Goal: Task Accomplishment & Management: Manage account settings

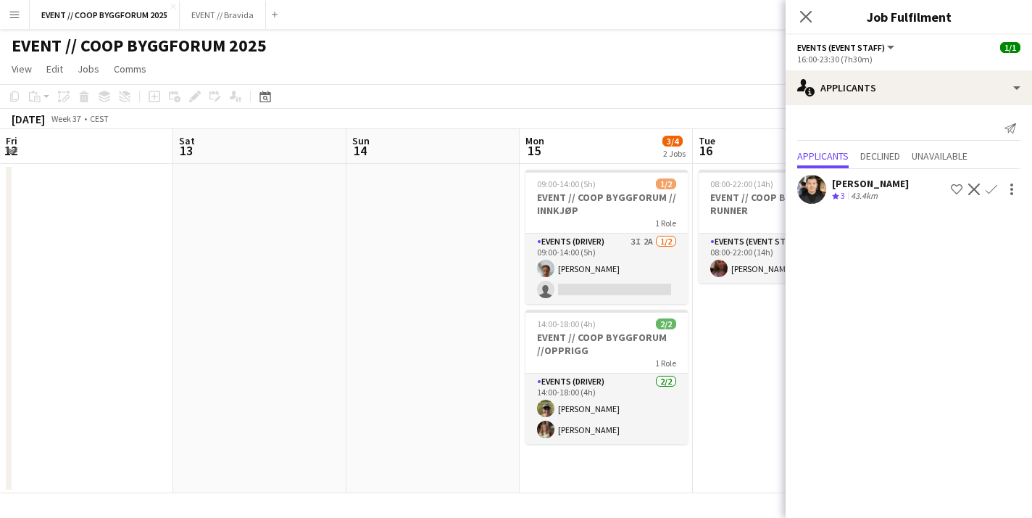
scroll to position [0, 404]
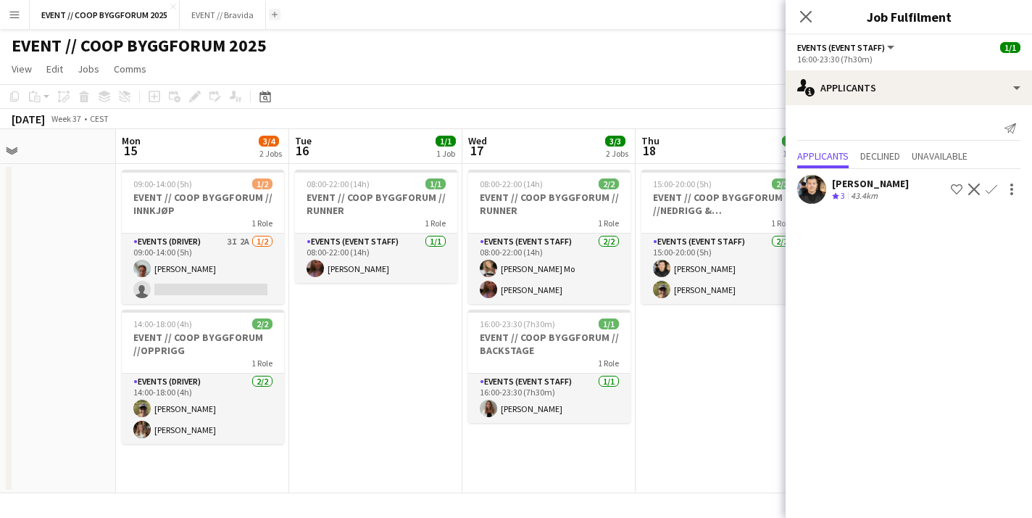
click at [274, 12] on app-icon "Add" at bounding box center [275, 15] width 6 height 6
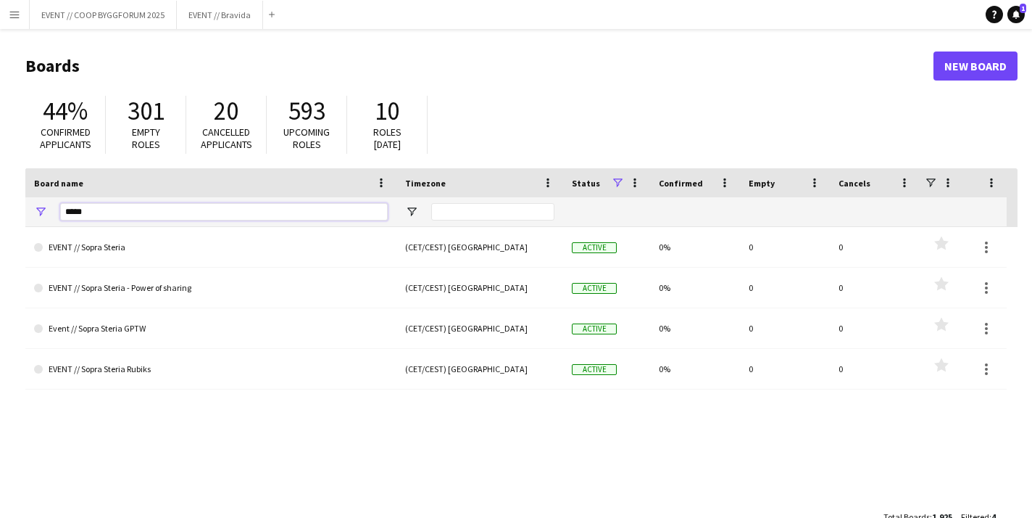
click at [138, 204] on input "*****" at bounding box center [224, 211] width 328 height 17
type input "****"
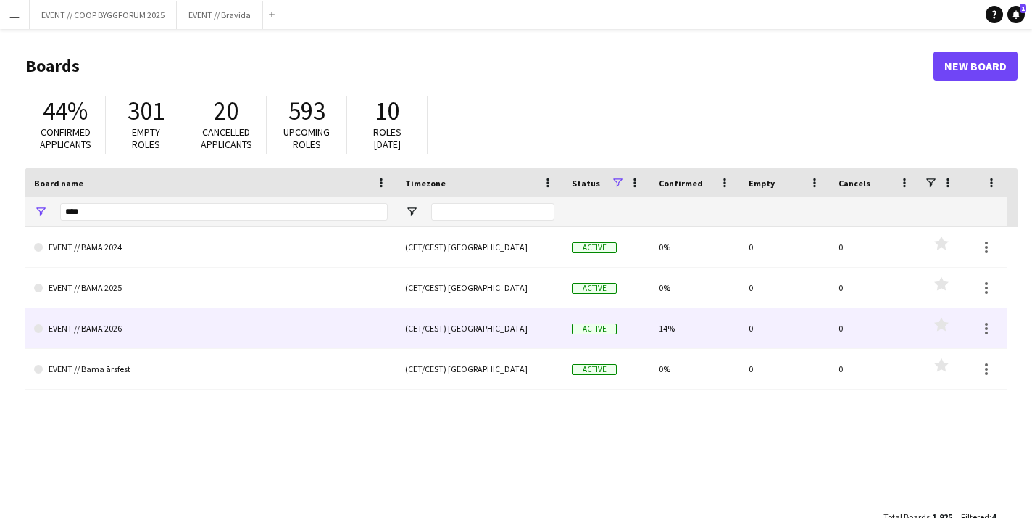
click at [141, 336] on link "EVENT // BAMA 2026" at bounding box center [211, 328] width 354 height 41
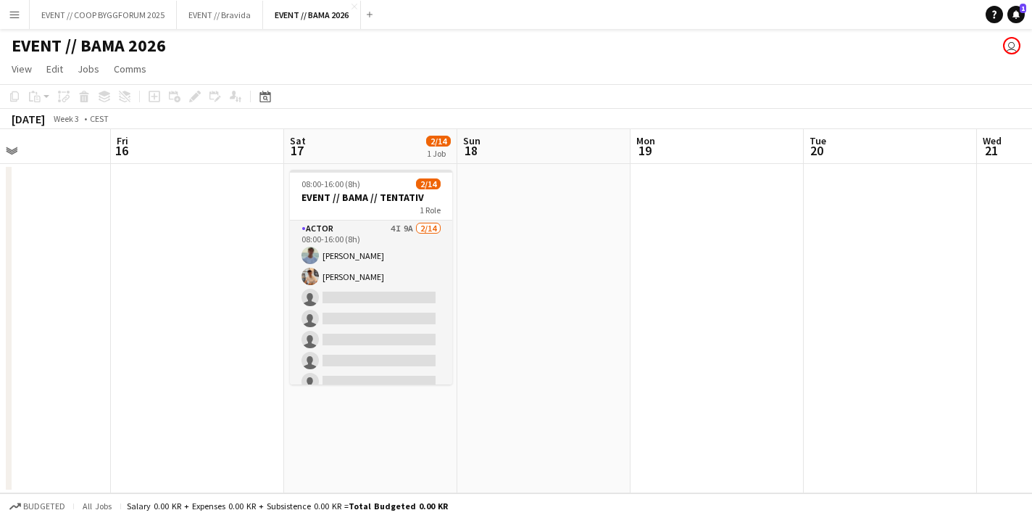
scroll to position [0, 399]
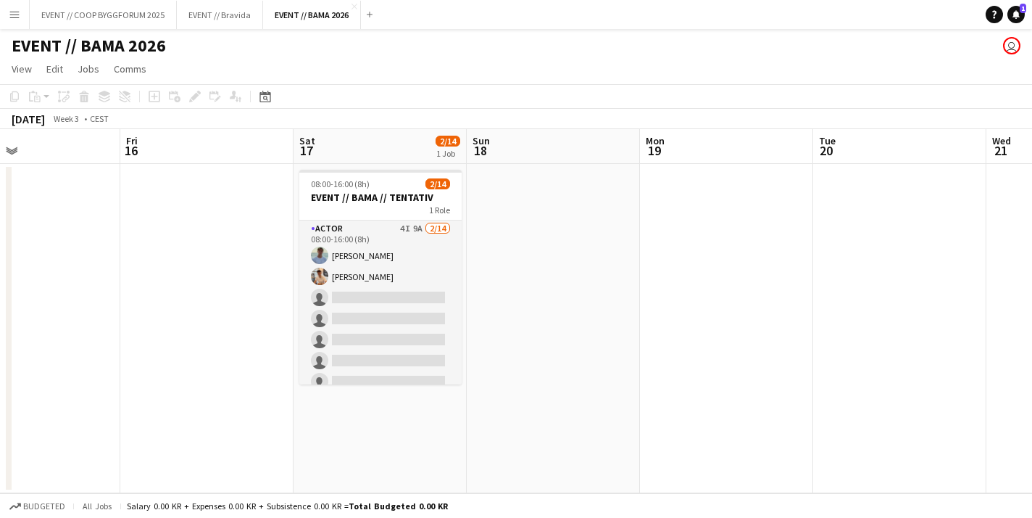
click at [369, 20] on div "Add" at bounding box center [369, 14] width 17 height 29
click at [369, 12] on app-icon "Add" at bounding box center [370, 15] width 6 height 6
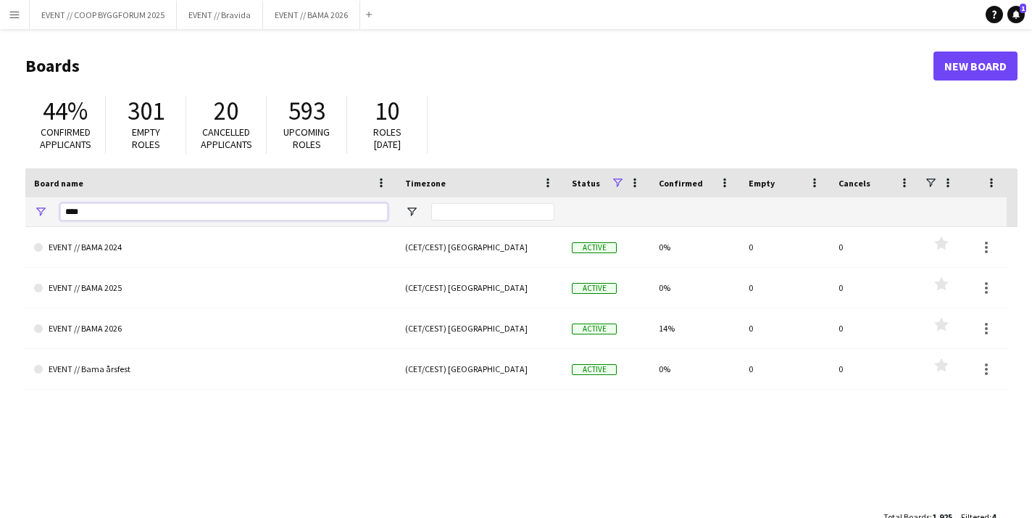
click at [143, 211] on input "****" at bounding box center [224, 211] width 328 height 17
type input "*********"
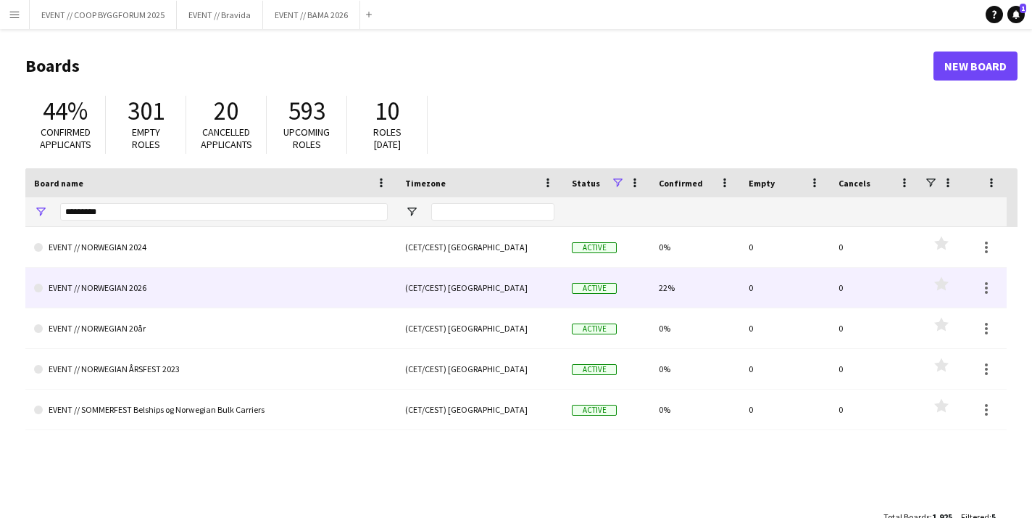
click at [176, 282] on link "EVENT // NORWEGIAN 2026" at bounding box center [211, 288] width 354 height 41
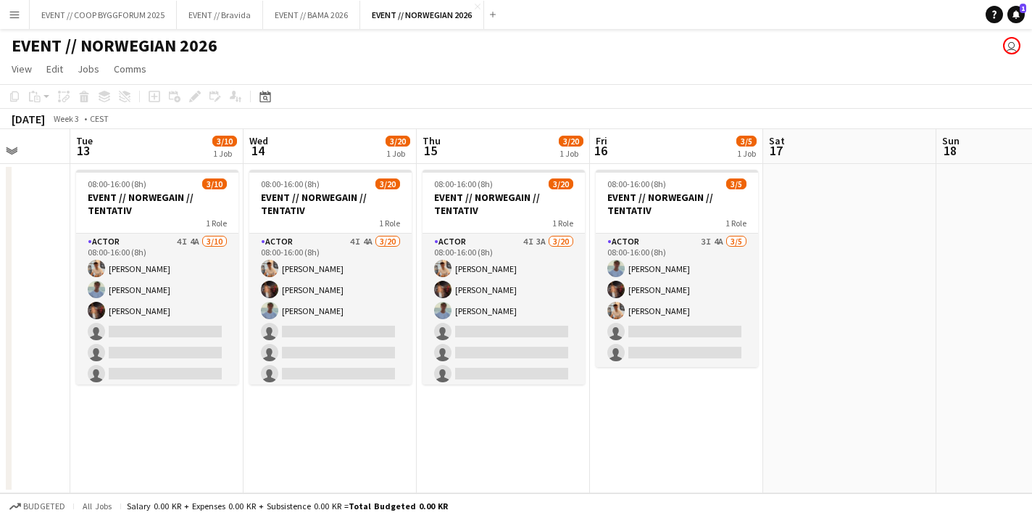
scroll to position [0, 450]
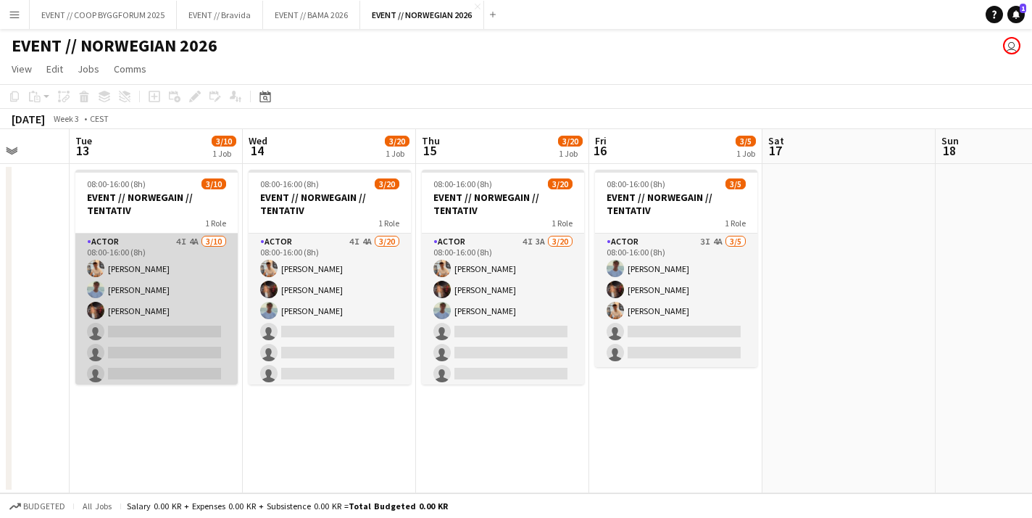
click at [121, 304] on app-card-role "Actor 4I 4A [DATE] 08:00-16:00 (8h) [PERSON_NAME] [PERSON_NAME] [PERSON_NAME] s…" at bounding box center [156, 352] width 162 height 239
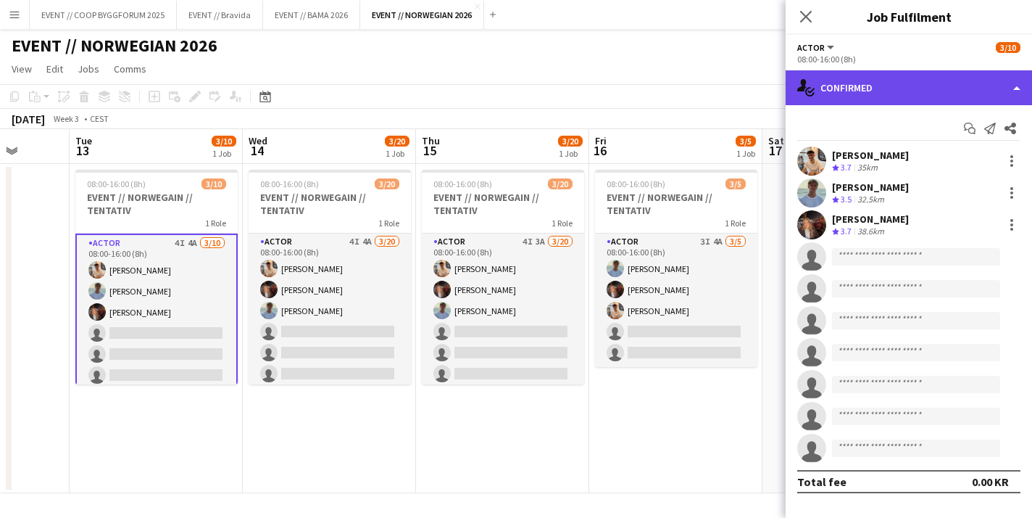
click at [887, 80] on div "single-neutral-actions-check-2 Confirmed" at bounding box center [909, 87] width 246 height 35
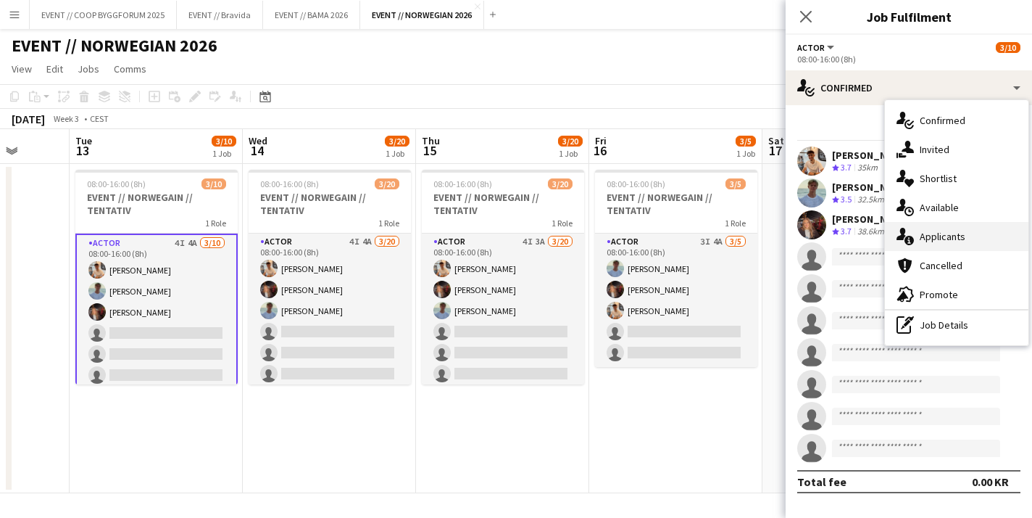
click at [932, 236] on span "Applicants" at bounding box center [943, 236] width 46 height 13
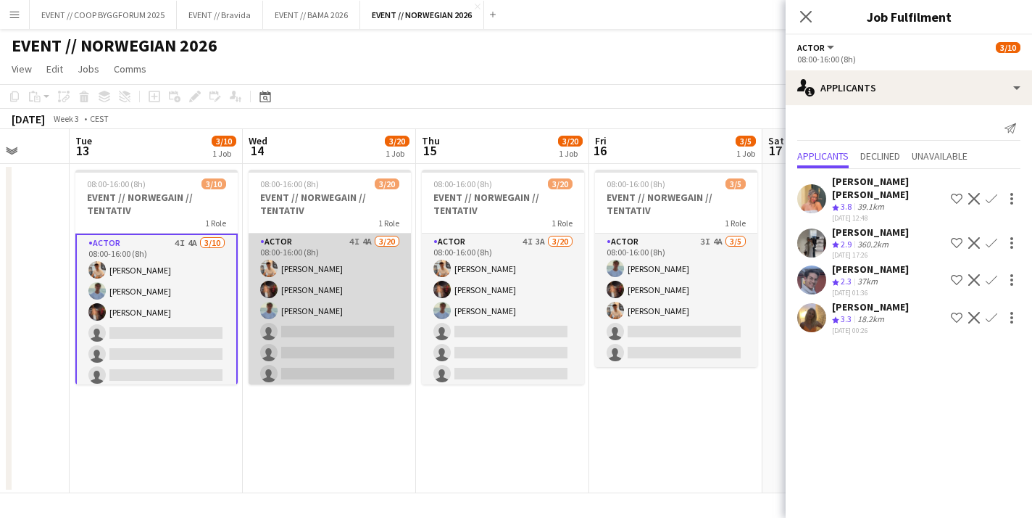
click at [360, 347] on app-card-role "Actor 4I 4A [DATE] 08:00-16:00 (8h) [PERSON_NAME] [PERSON_NAME] [PERSON_NAME] s…" at bounding box center [330, 457] width 162 height 449
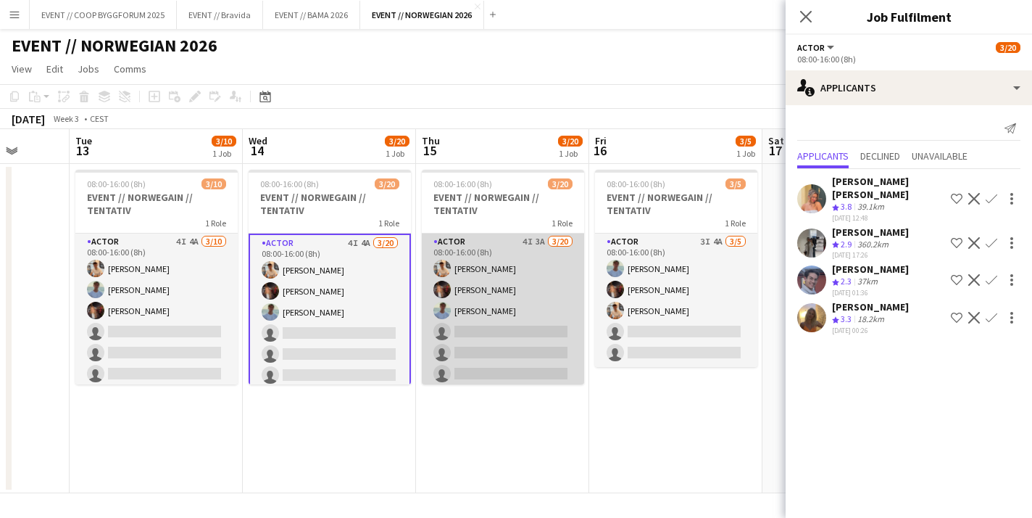
click at [469, 335] on app-card-role "Actor 4I 3A [DATE] 08:00-16:00 (8h) [PERSON_NAME] [PERSON_NAME] [PERSON_NAME] s…" at bounding box center [503, 457] width 162 height 449
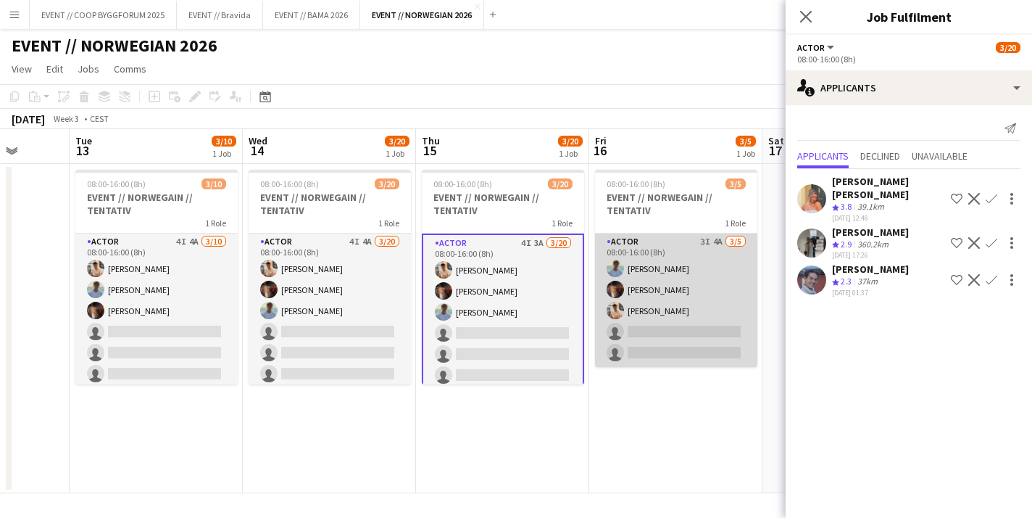
click at [660, 311] on app-card-role "Actor 3I 4A [DATE] 08:00-16:00 (8h) [PERSON_NAME] Næss [PERSON_NAME] [PERSON_NA…" at bounding box center [676, 299] width 162 height 133
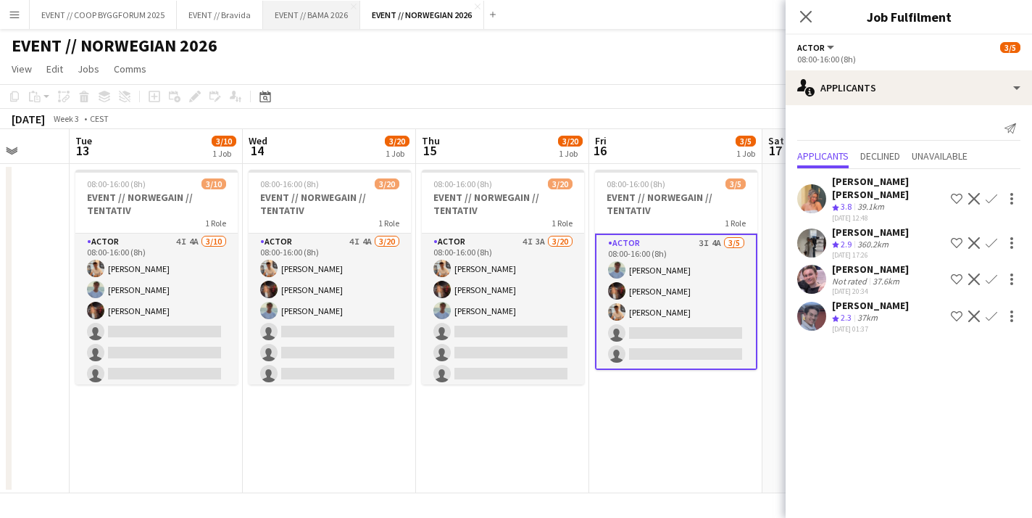
click at [309, 16] on button "EVENT // BAMA 2026 Close" at bounding box center [311, 15] width 97 height 28
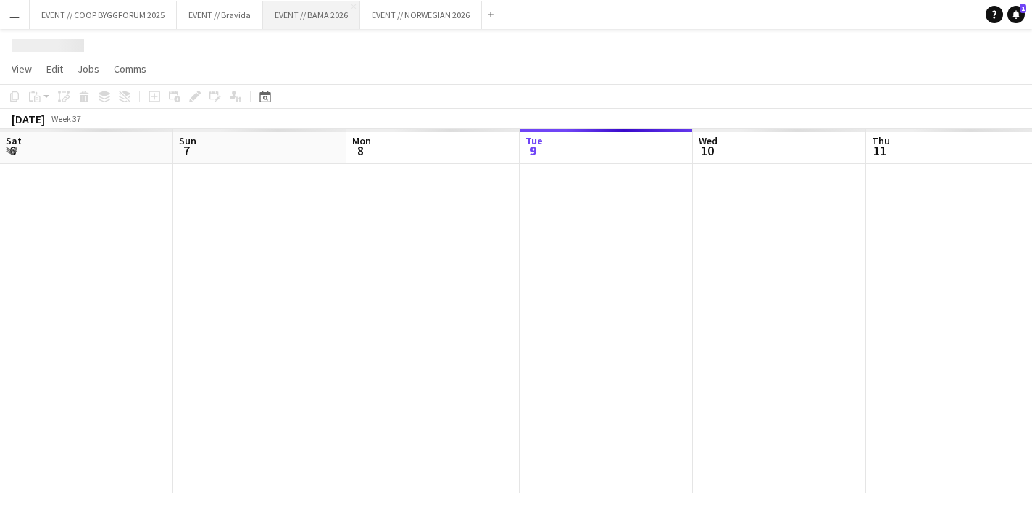
scroll to position [0, 347]
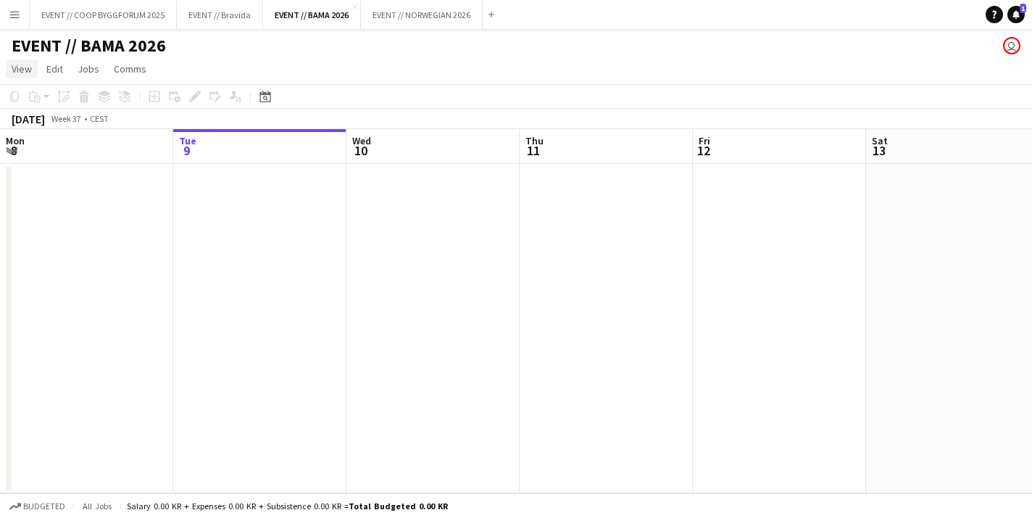
click at [28, 66] on span "View" at bounding box center [22, 68] width 20 height 13
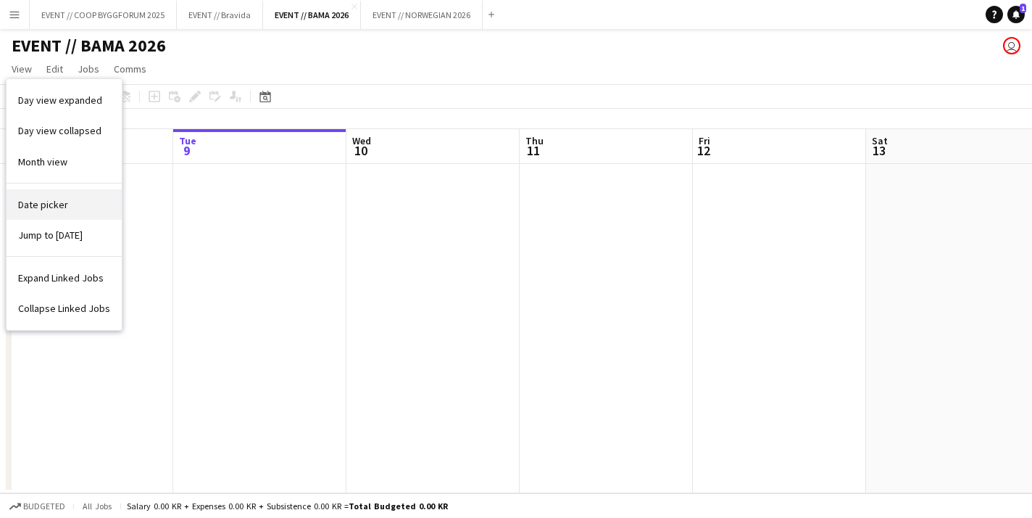
click at [57, 202] on span "Date picker" at bounding box center [43, 204] width 50 height 13
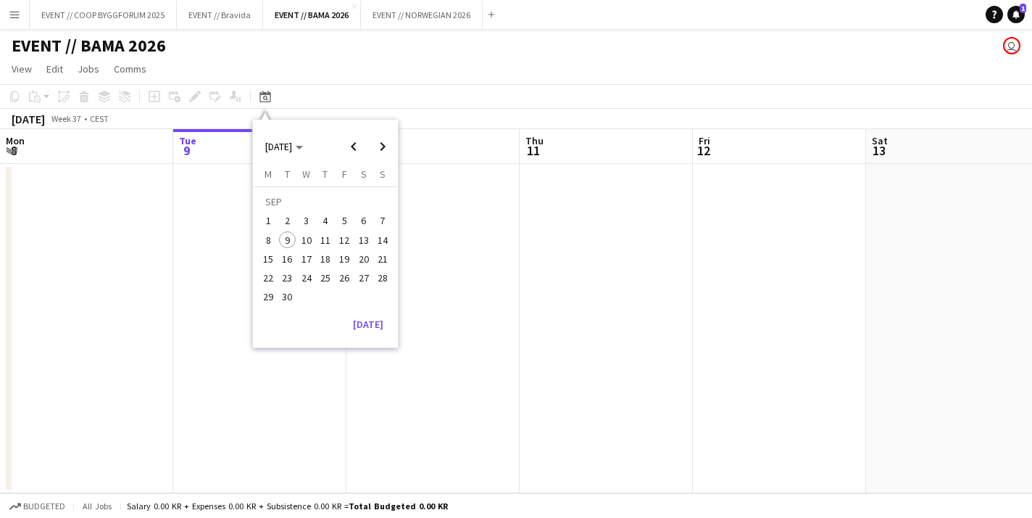
click at [195, 233] on app-date-cell at bounding box center [259, 328] width 173 height 329
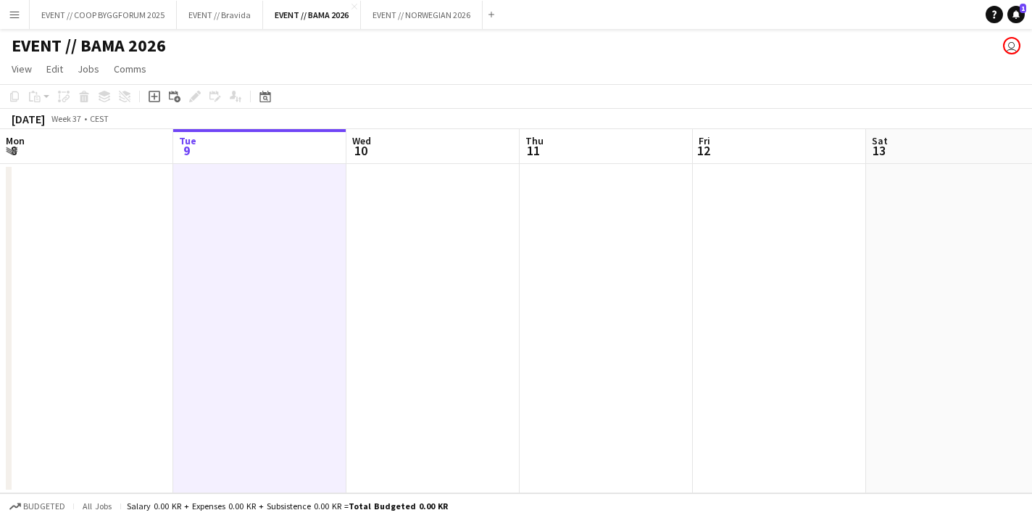
click at [130, 36] on h1 "EVENT // BAMA 2026" at bounding box center [89, 46] width 154 height 22
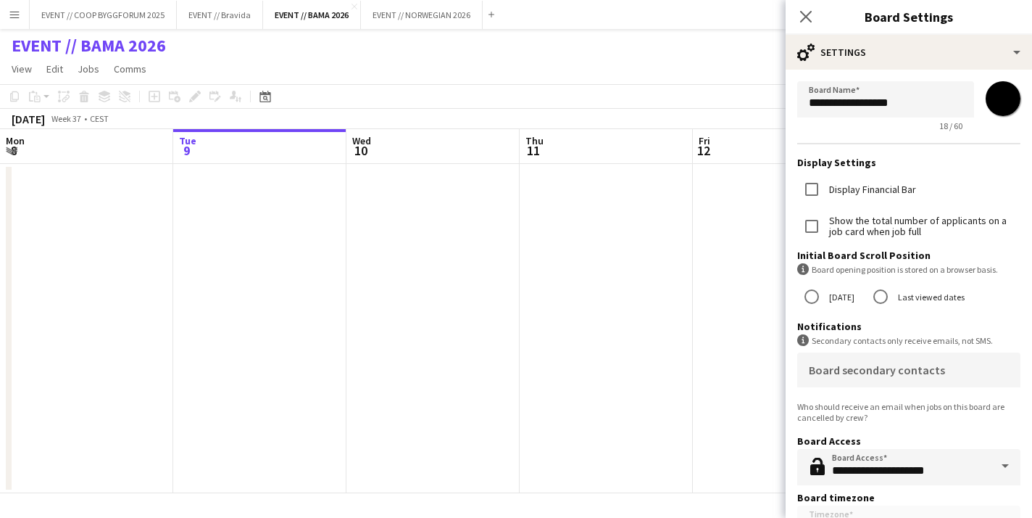
click at [726, 352] on app-date-cell at bounding box center [779, 328] width 173 height 329
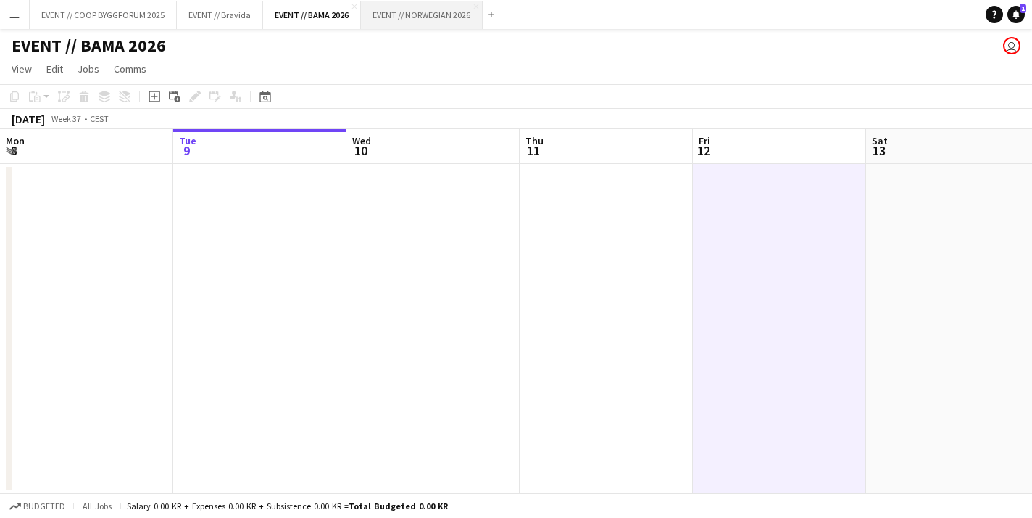
click at [444, 27] on button "EVENT // NORWEGIAN 2026 Close" at bounding box center [422, 15] width 122 height 28
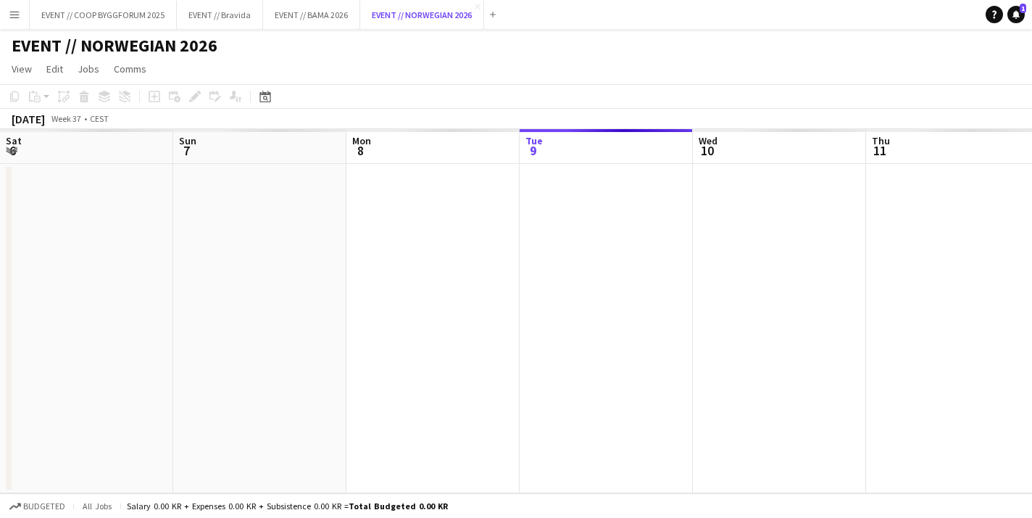
scroll to position [0, 347]
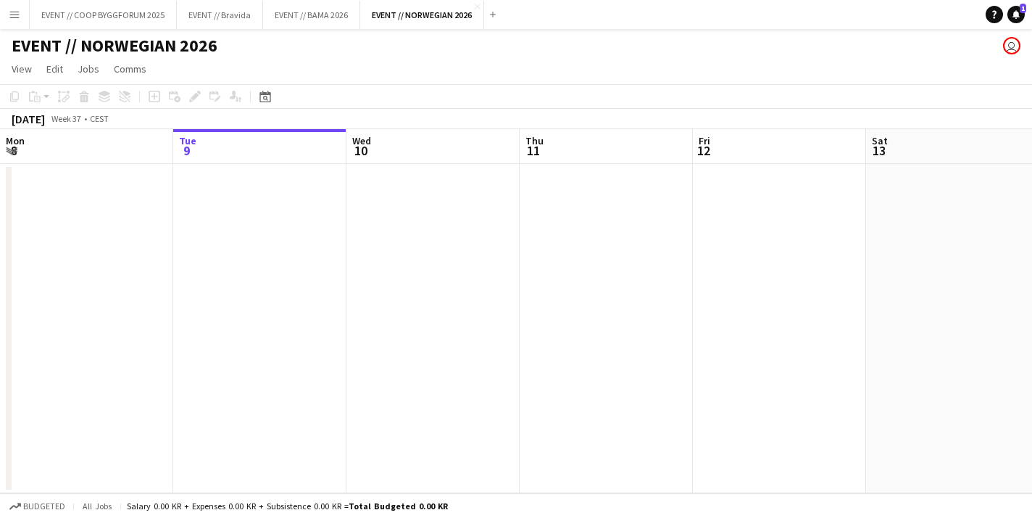
click at [187, 51] on h1 "EVENT // NORWEGIAN 2026" at bounding box center [115, 46] width 206 height 22
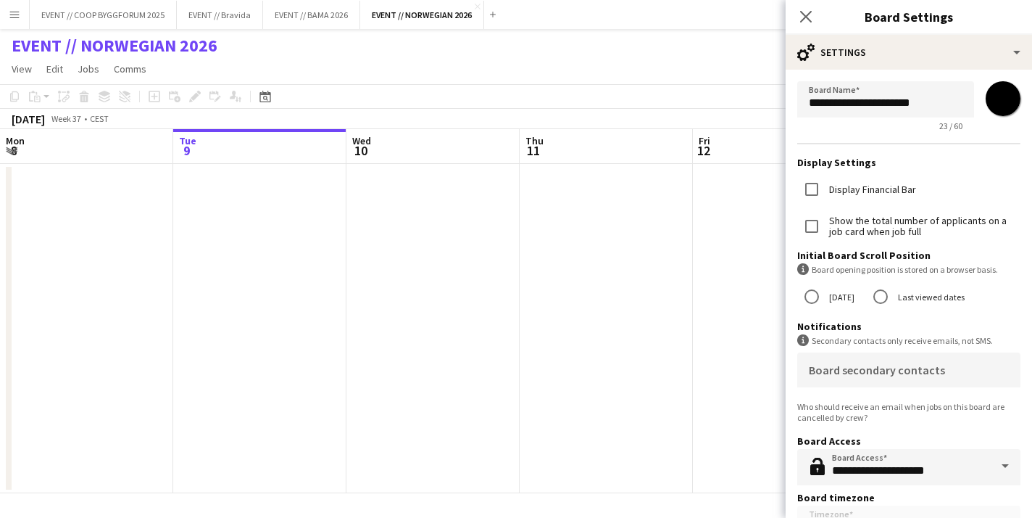
click at [608, 322] on app-date-cell at bounding box center [606, 328] width 173 height 329
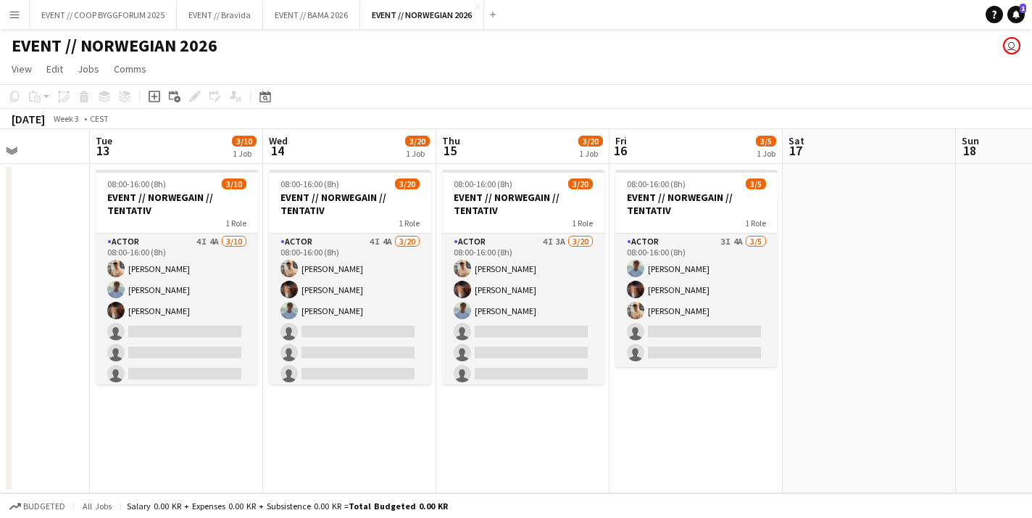
scroll to position [0, 436]
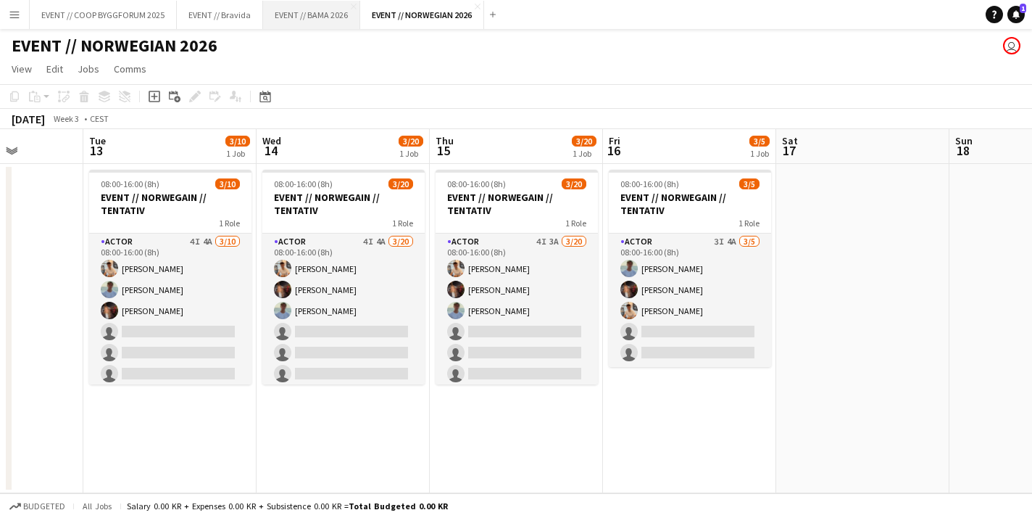
click at [318, 20] on button "EVENT // BAMA 2026 Close" at bounding box center [311, 15] width 97 height 28
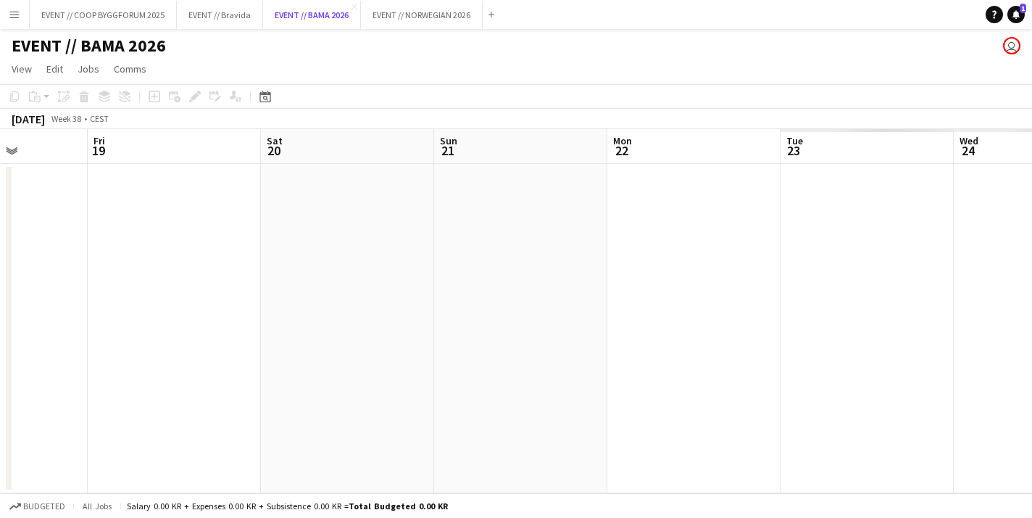
scroll to position [0, 418]
click at [505, 346] on app-date-cell at bounding box center [534, 328] width 173 height 329
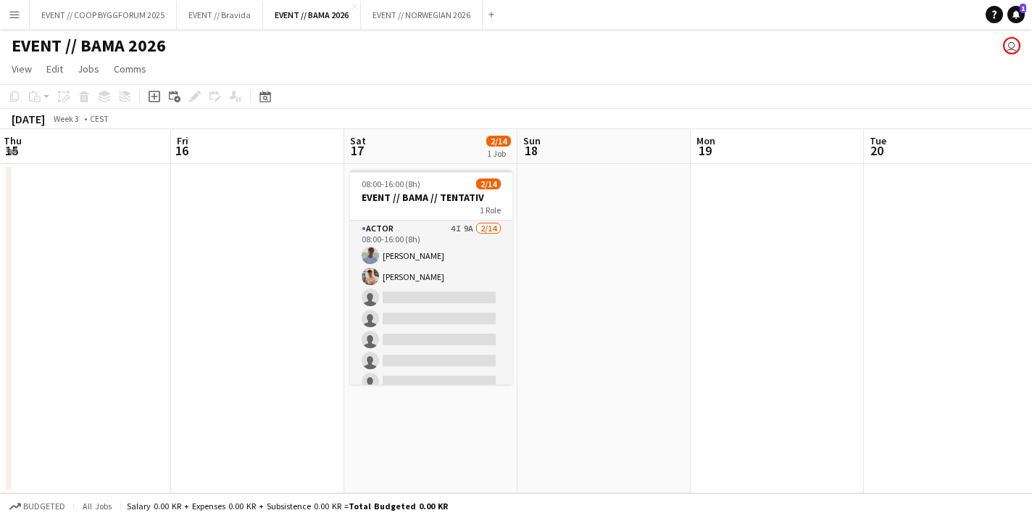
scroll to position [0, 331]
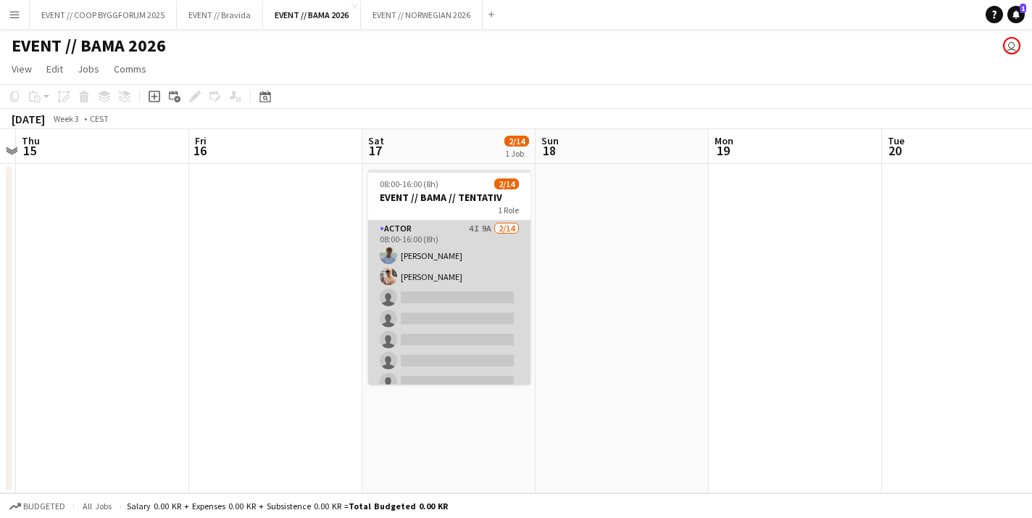
click at [450, 325] on app-card-role "Actor 4I 9A [DATE] 08:00-16:00 (8h) [PERSON_NAME] [PERSON_NAME] single-neutral-…" at bounding box center [449, 381] width 162 height 323
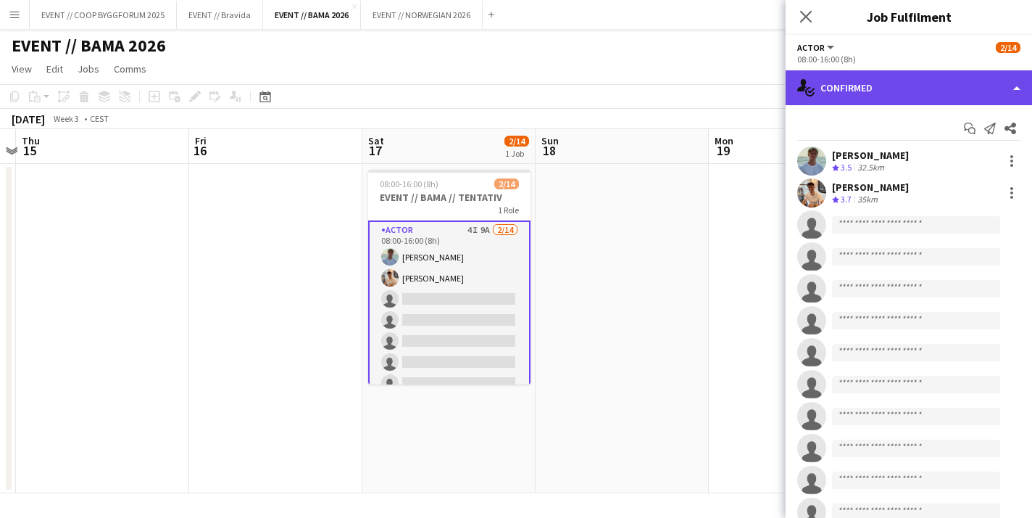
click at [889, 97] on div "single-neutral-actions-check-2 Confirmed" at bounding box center [909, 87] width 246 height 35
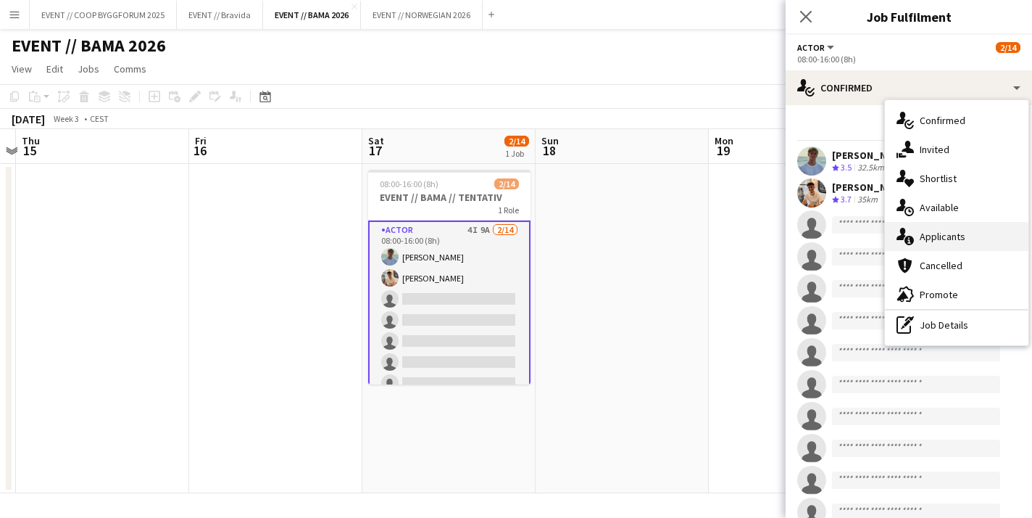
click at [939, 234] on span "Applicants" at bounding box center [943, 236] width 46 height 13
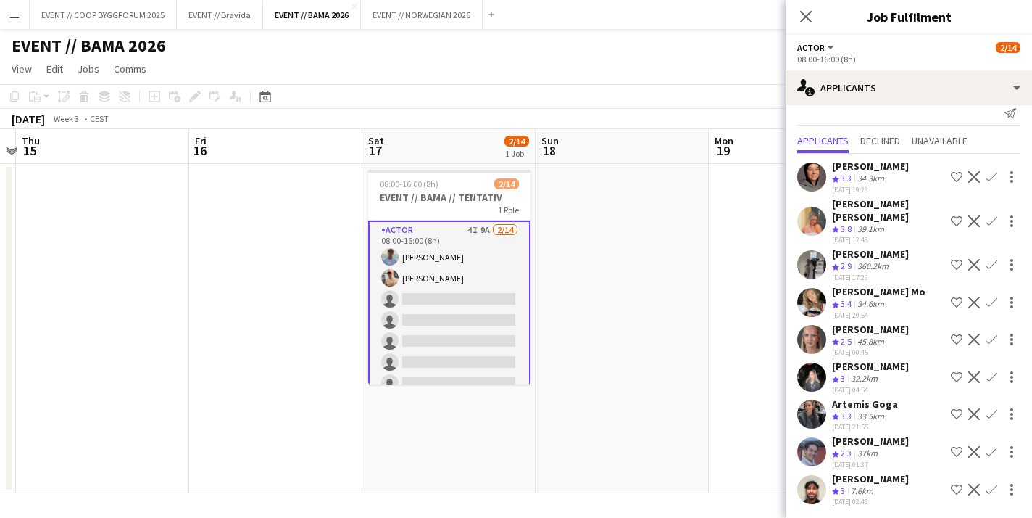
scroll to position [0, 0]
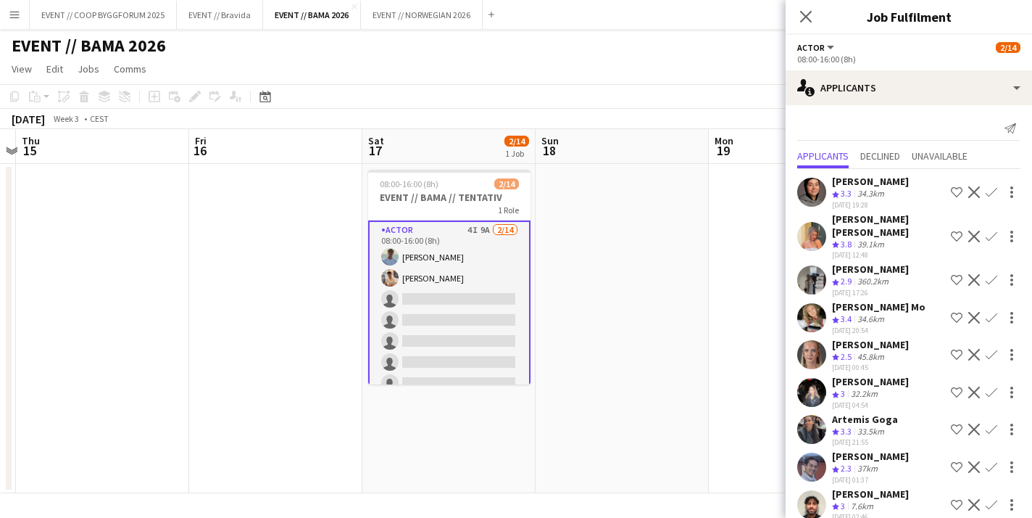
click at [995, 236] on app-icon "Confirm" at bounding box center [992, 237] width 12 height 12
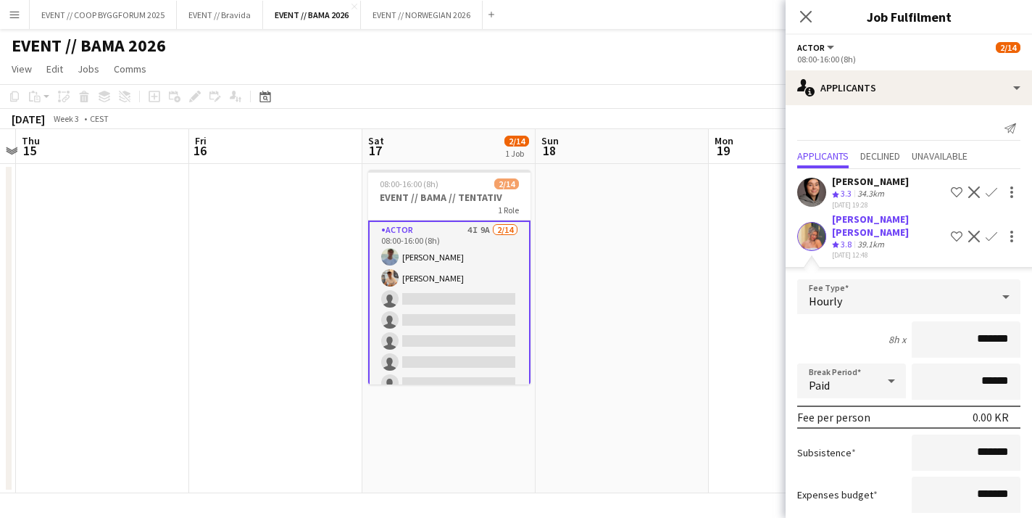
scroll to position [122, 0]
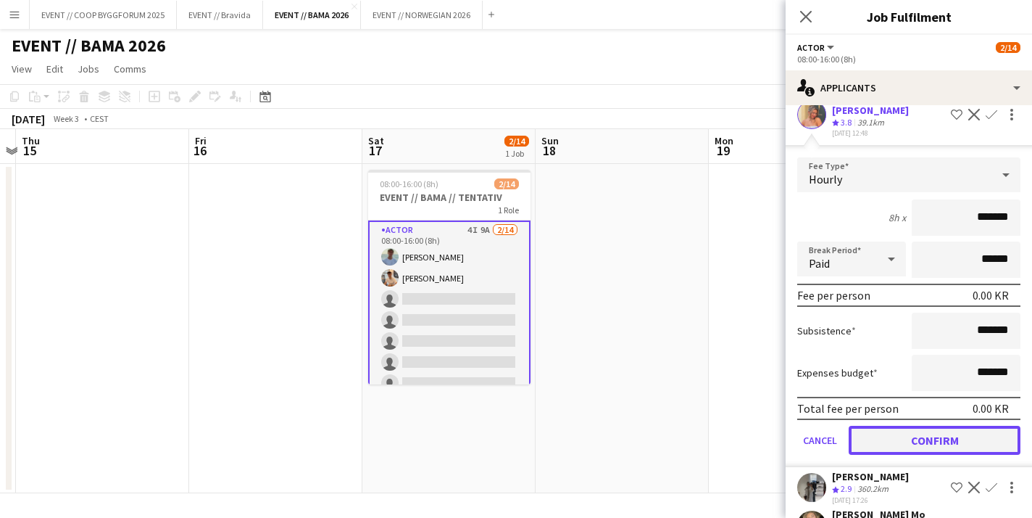
click at [931, 442] on button "Confirm" at bounding box center [935, 440] width 172 height 29
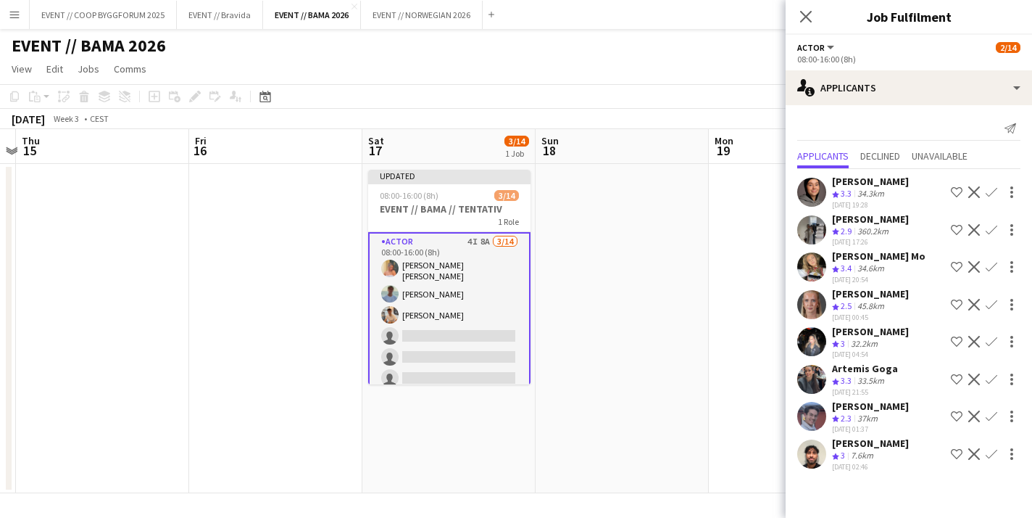
click at [661, 245] on app-date-cell at bounding box center [622, 328] width 173 height 329
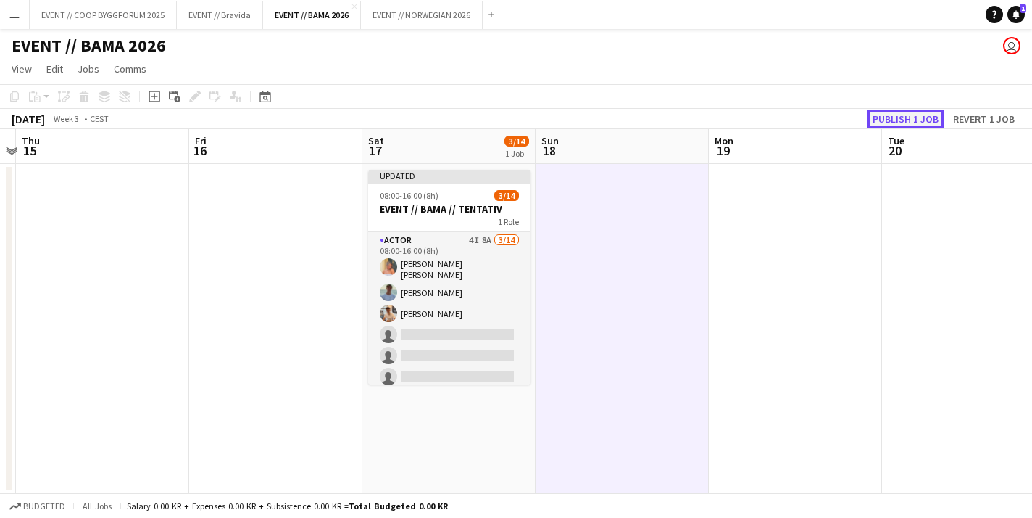
click at [898, 123] on button "Publish 1 job" at bounding box center [906, 118] width 78 height 19
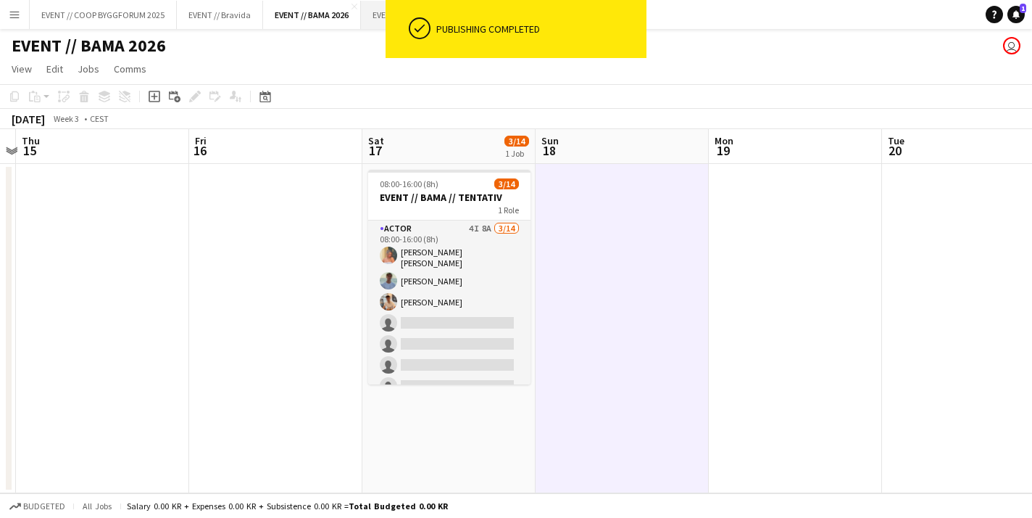
click at [420, 17] on icon "ok-circled" at bounding box center [420, 28] width 22 height 22
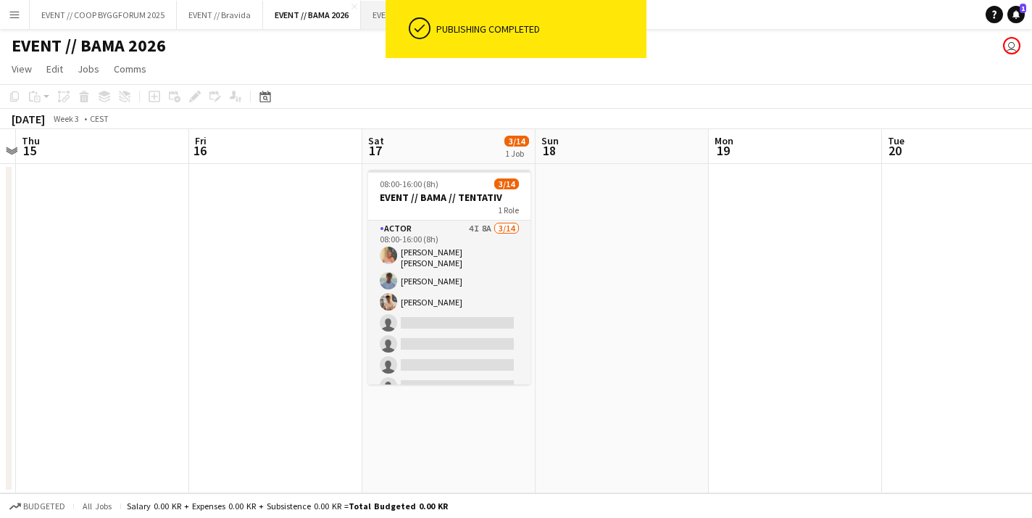
click at [378, 24] on button "EVENT // NORWEGIAN 2026 Close" at bounding box center [422, 15] width 122 height 28
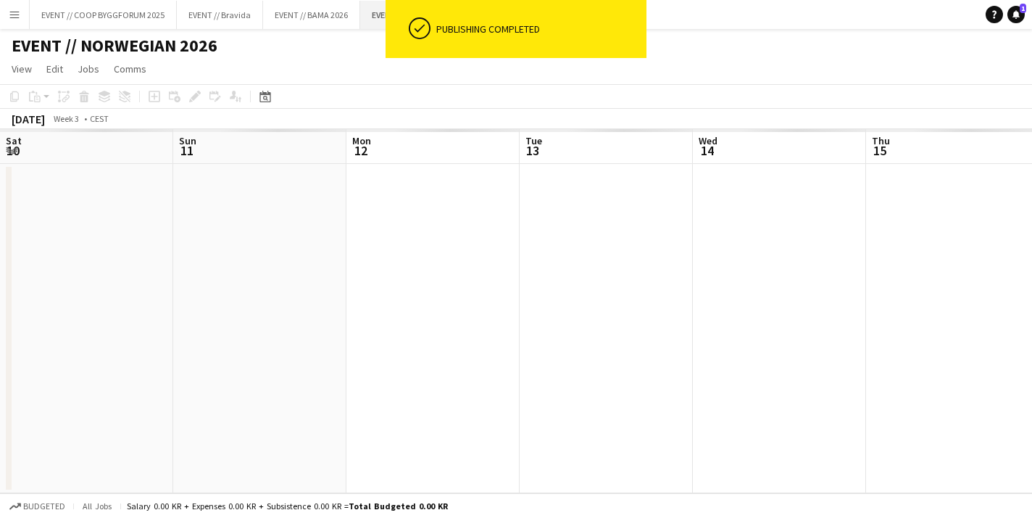
scroll to position [0, 436]
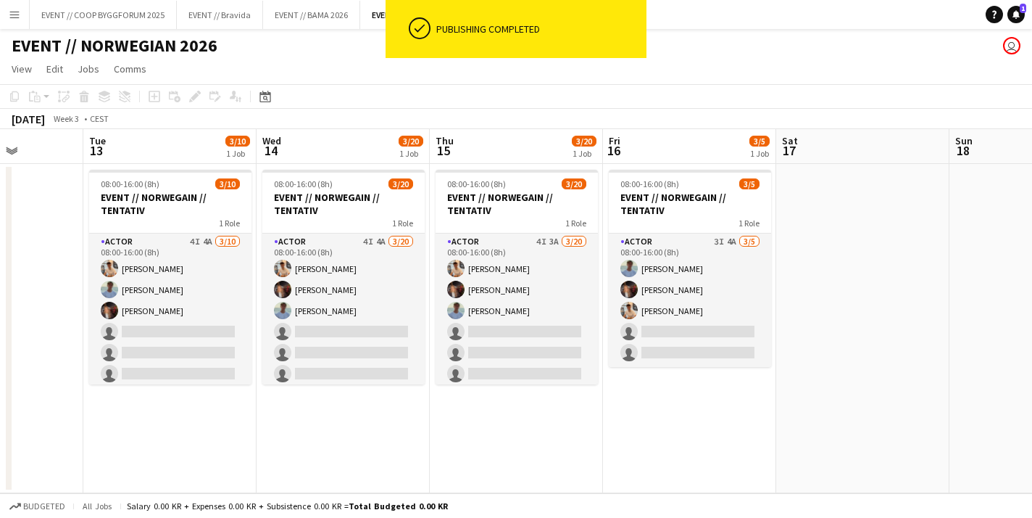
click at [164, 384] on app-date-cell "08:00-16:00 (8h) 3/10 EVENT // NORWEGAIN // TENTATIV 1 Role Actor 4I 4A [DATE] …" at bounding box center [169, 328] width 173 height 329
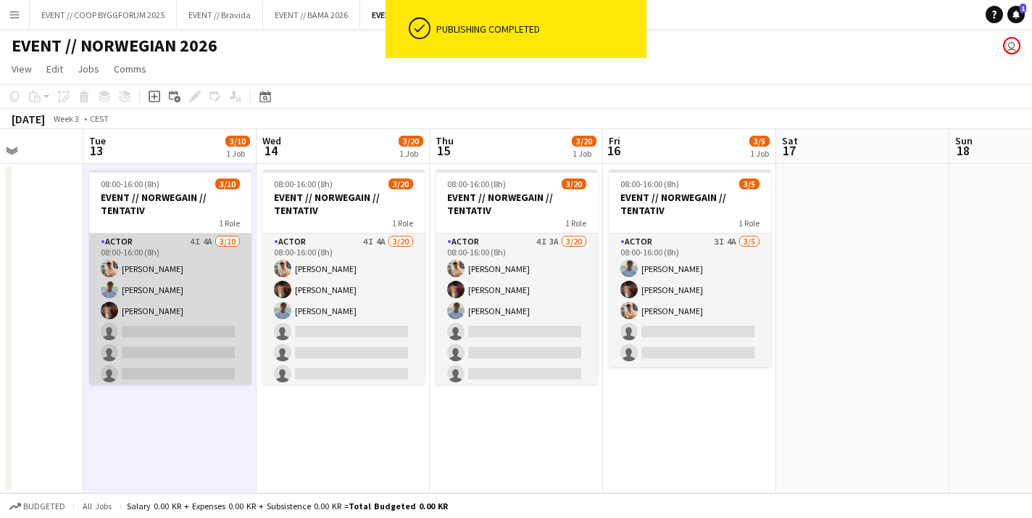
click at [220, 332] on app-card-role "Actor 4I 4A [DATE] 08:00-16:00 (8h) [PERSON_NAME] [PERSON_NAME] [PERSON_NAME] s…" at bounding box center [170, 352] width 162 height 239
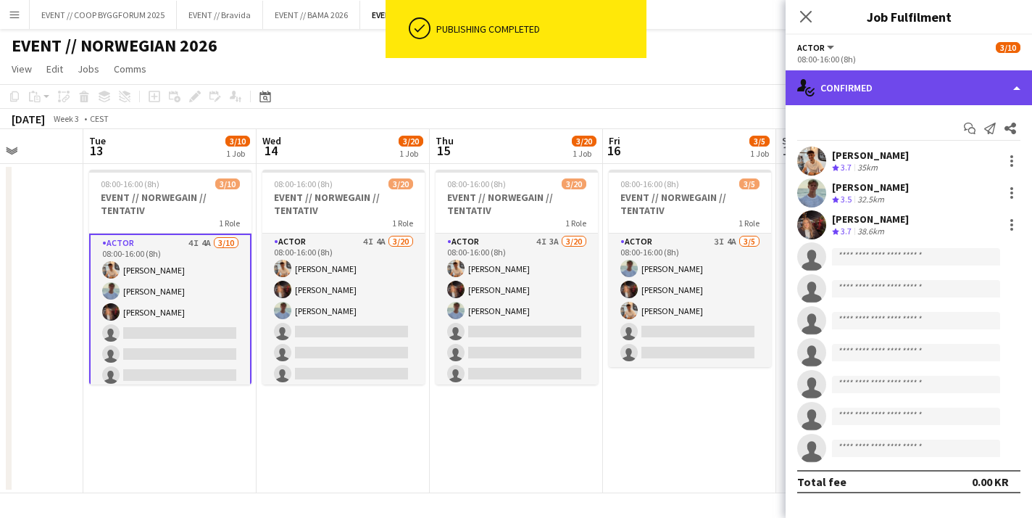
click at [880, 86] on div "single-neutral-actions-check-2 Confirmed" at bounding box center [909, 87] width 246 height 35
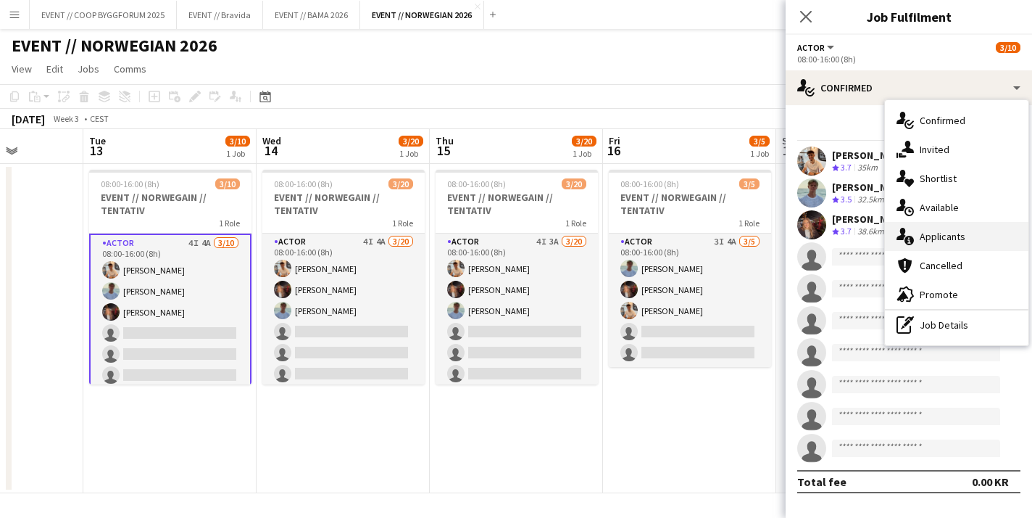
click at [942, 237] on span "Applicants" at bounding box center [943, 236] width 46 height 13
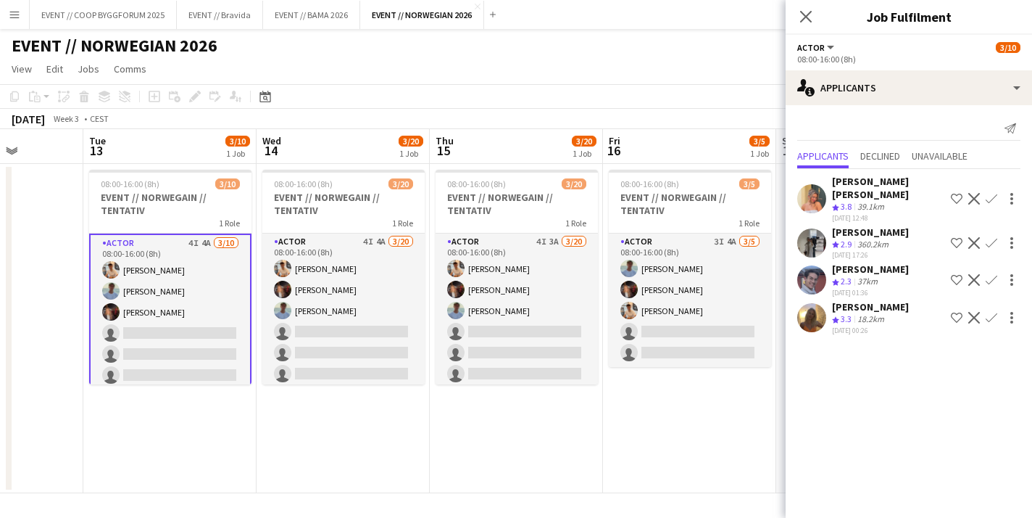
click at [994, 197] on app-icon "Confirm" at bounding box center [992, 199] width 12 height 12
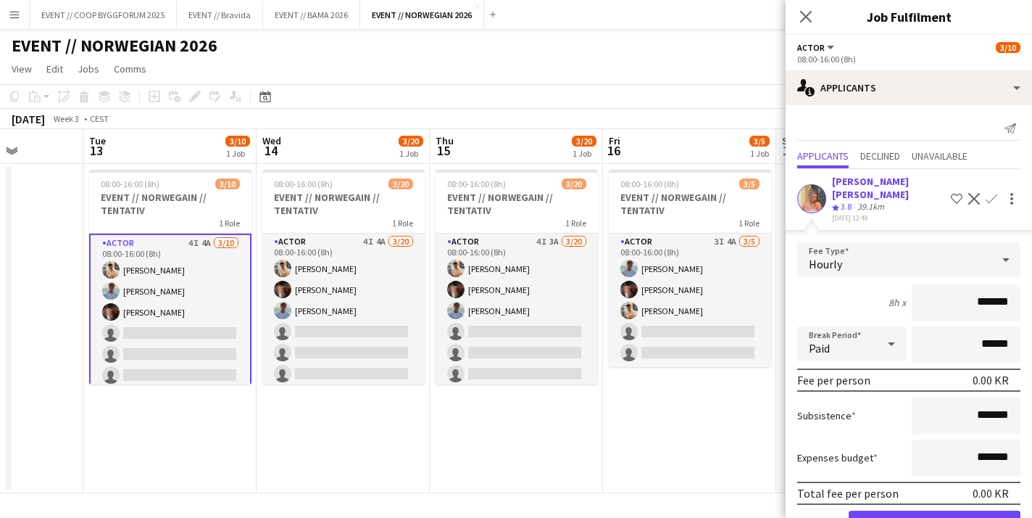
scroll to position [123, 0]
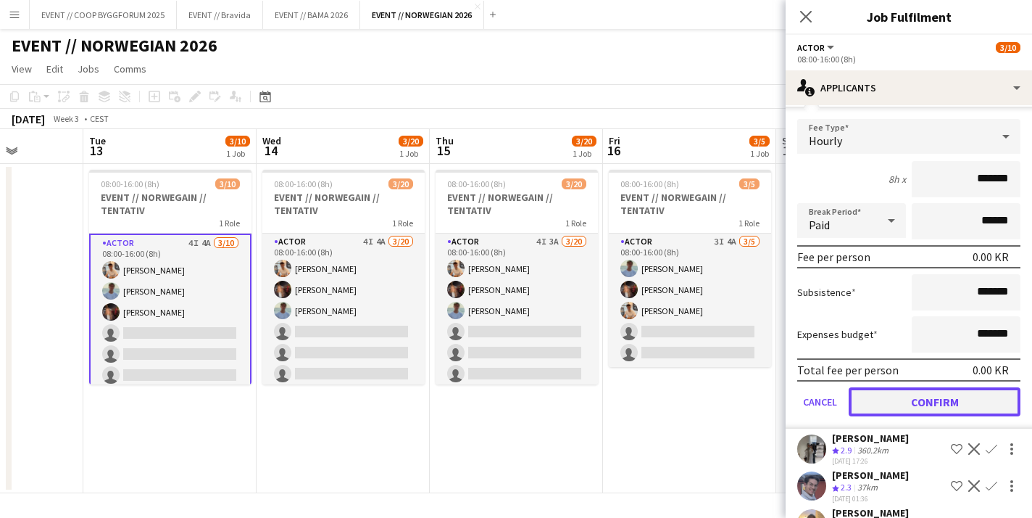
click at [912, 399] on button "Confirm" at bounding box center [935, 401] width 172 height 29
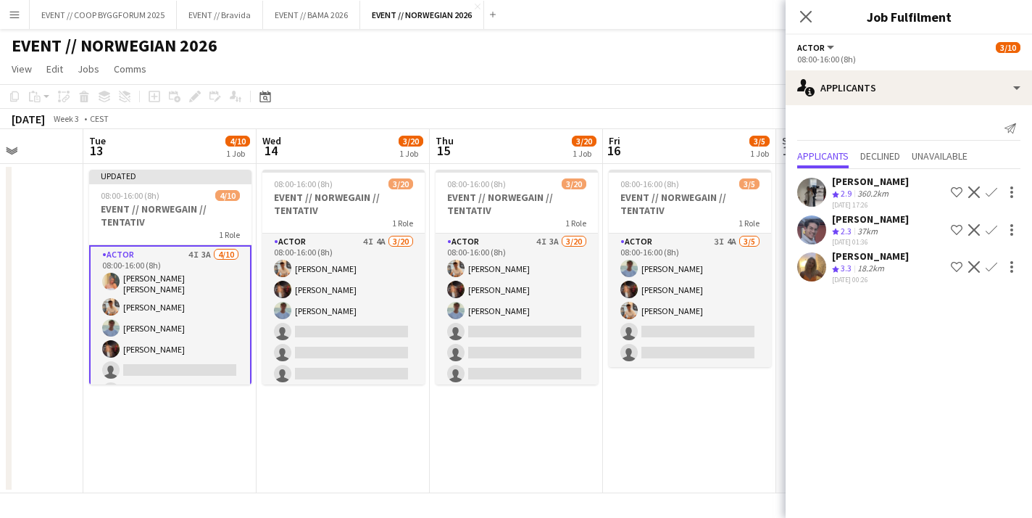
scroll to position [0, 0]
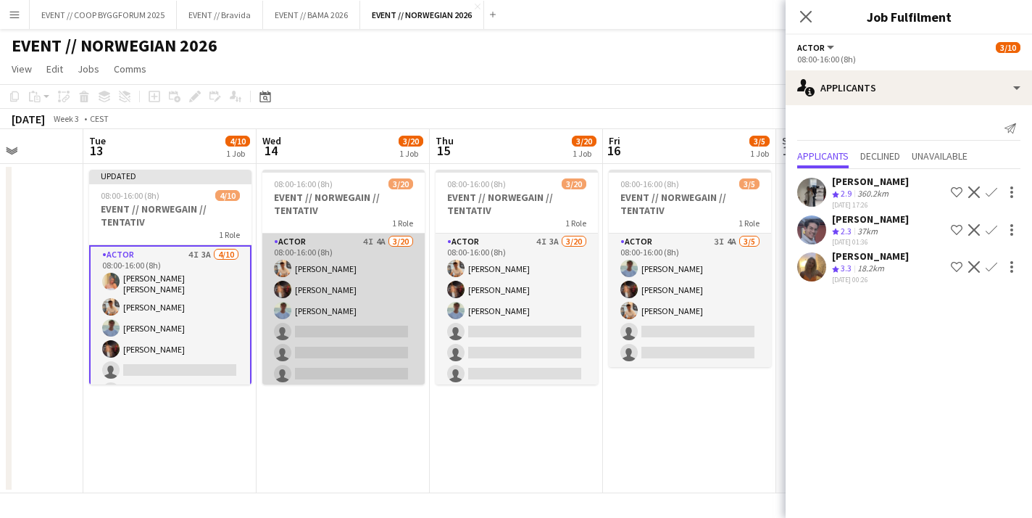
click at [369, 334] on app-card-role "Actor 4I 4A [DATE] 08:00-16:00 (8h) [PERSON_NAME] [PERSON_NAME] [PERSON_NAME] s…" at bounding box center [343, 457] width 162 height 449
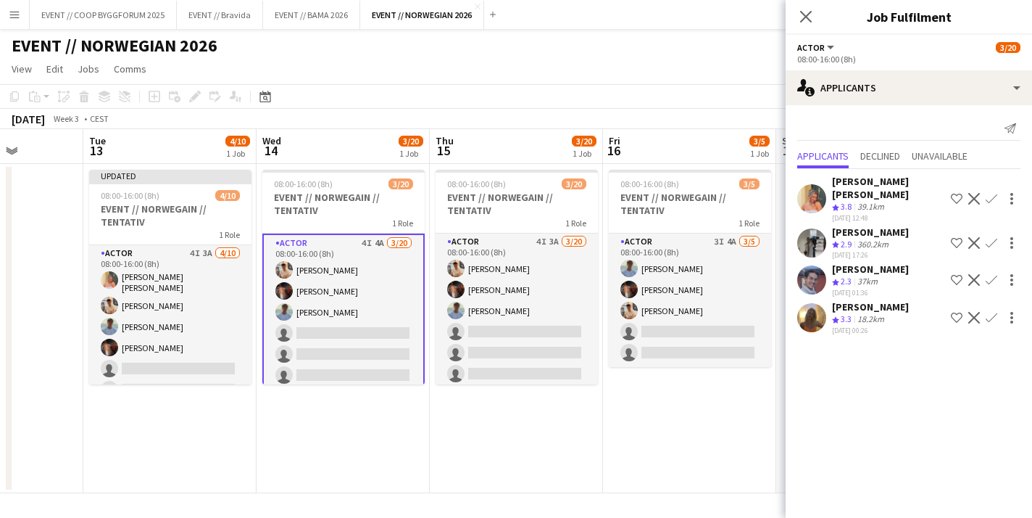
click at [995, 197] on app-icon "Confirm" at bounding box center [992, 199] width 12 height 12
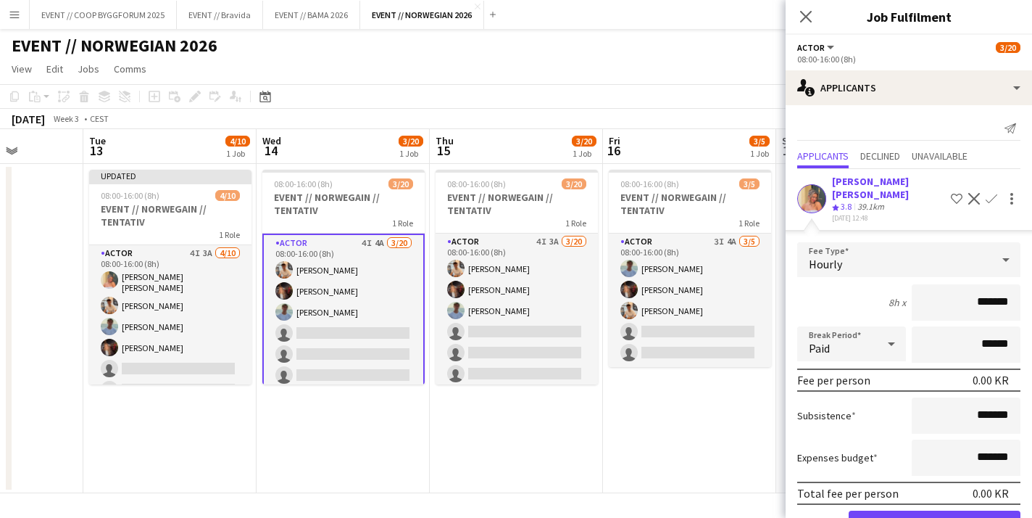
scroll to position [78, 0]
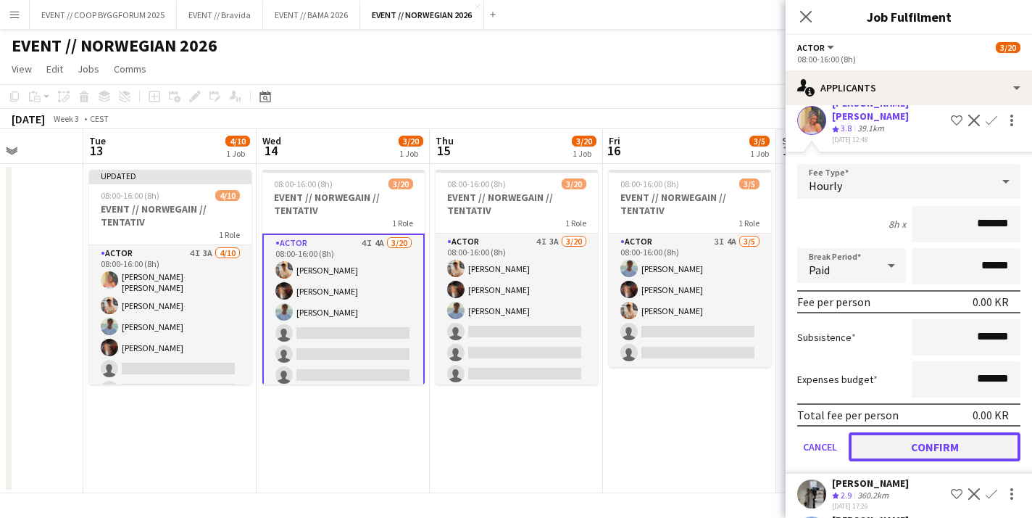
click at [919, 442] on button "Confirm" at bounding box center [935, 446] width 172 height 29
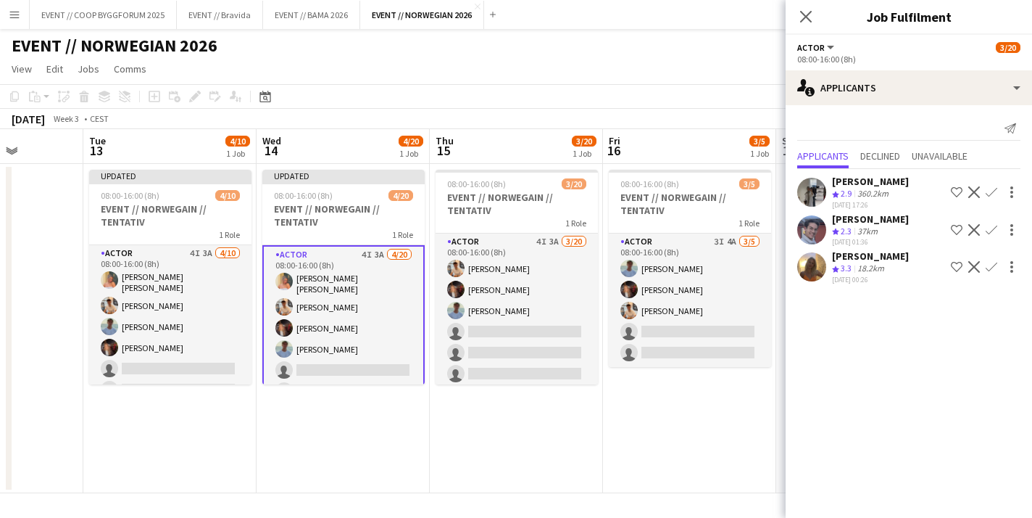
scroll to position [0, 0]
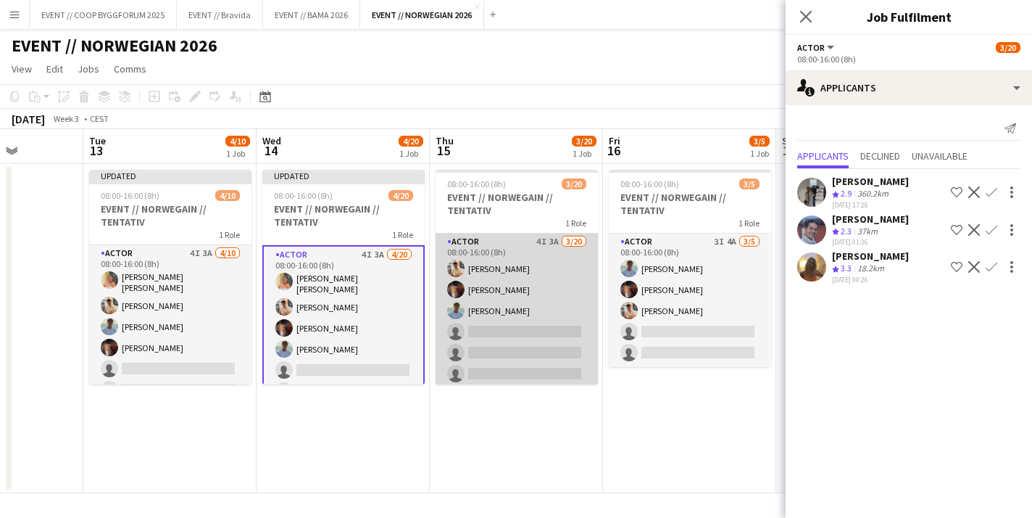
click at [558, 323] on app-card-role "Actor 4I 3A [DATE] 08:00-16:00 (8h) [PERSON_NAME] [PERSON_NAME] [PERSON_NAME] s…" at bounding box center [517, 457] width 162 height 449
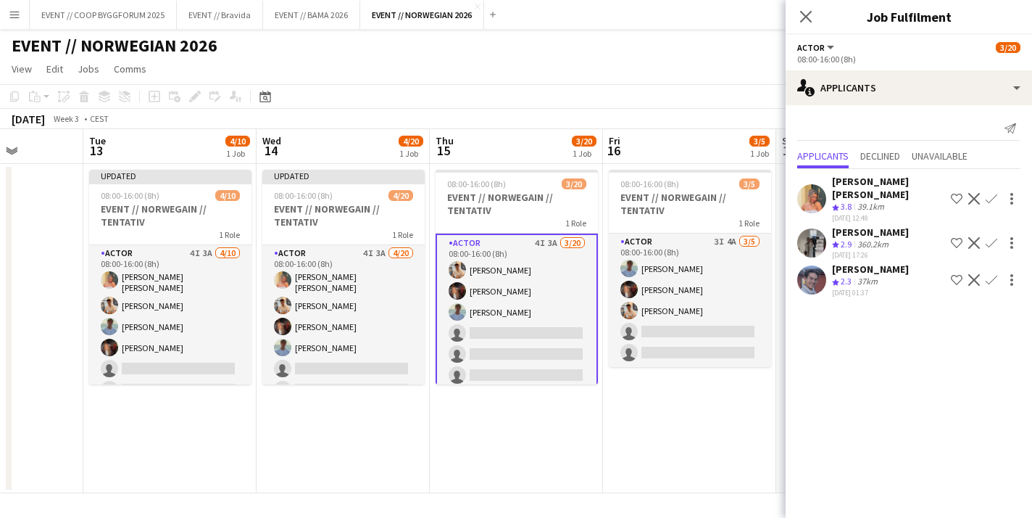
click at [993, 196] on app-icon "Confirm" at bounding box center [992, 199] width 12 height 12
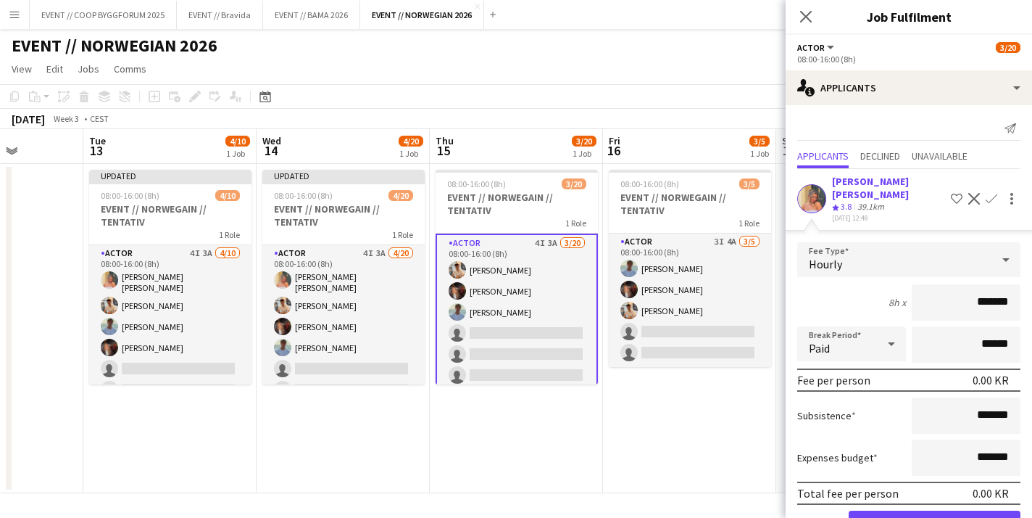
scroll to position [122, 0]
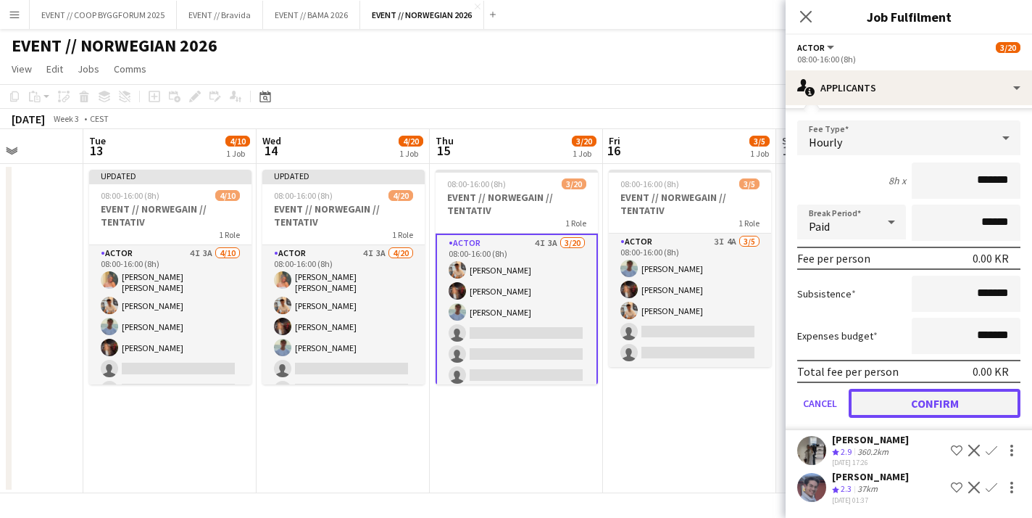
click at [913, 396] on button "Confirm" at bounding box center [935, 403] width 172 height 29
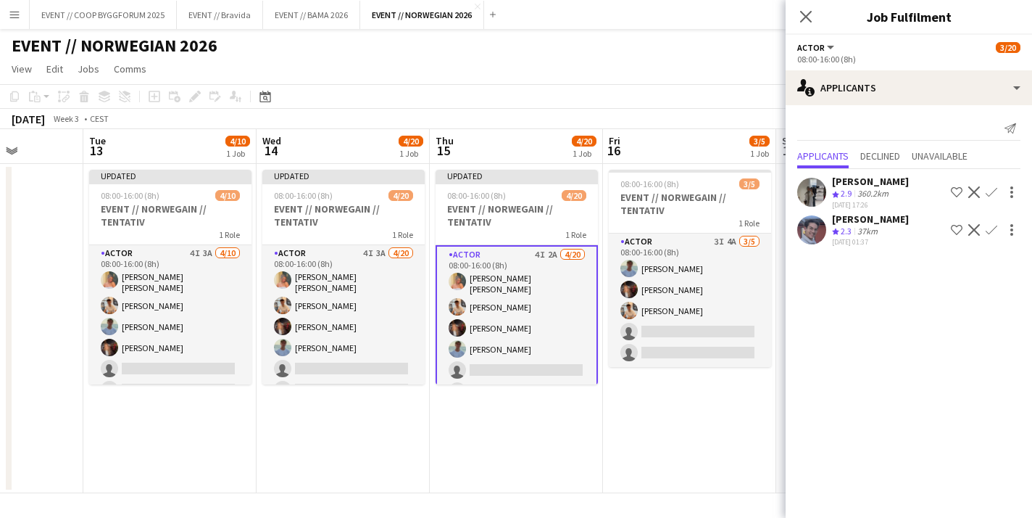
scroll to position [0, 0]
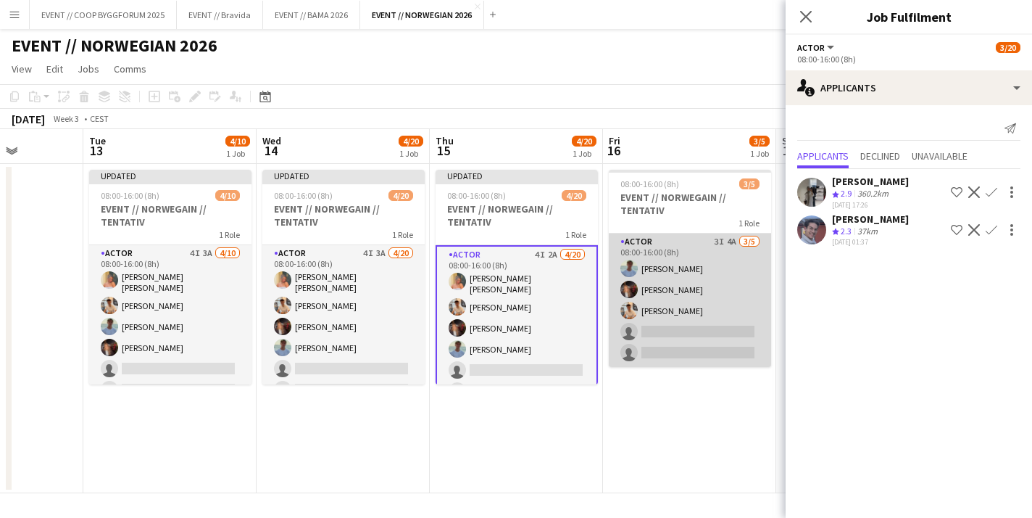
click at [732, 317] on app-card-role "Actor 3I 4A [DATE] 08:00-16:00 (8h) [PERSON_NAME] Næss [PERSON_NAME] [PERSON_NA…" at bounding box center [690, 299] width 162 height 133
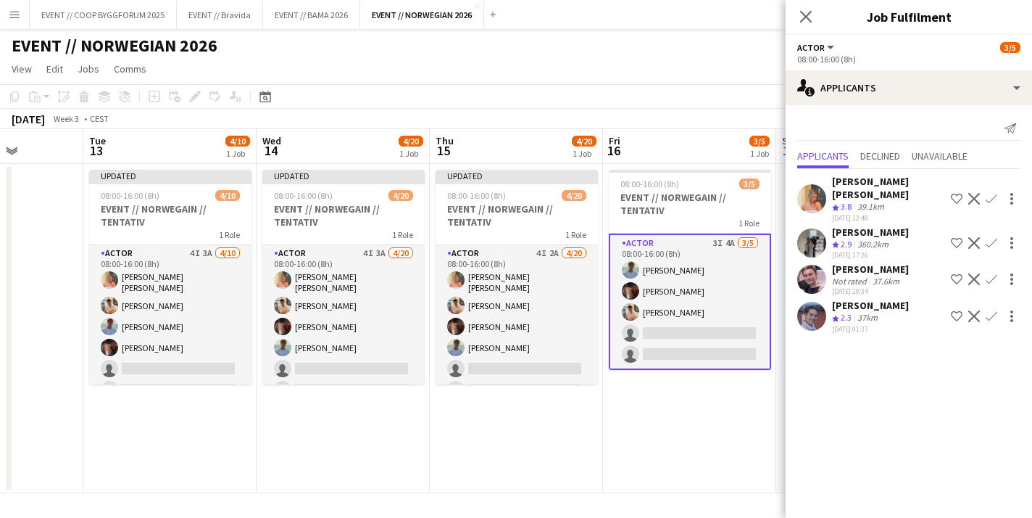
click at [991, 196] on app-icon "Confirm" at bounding box center [992, 199] width 12 height 12
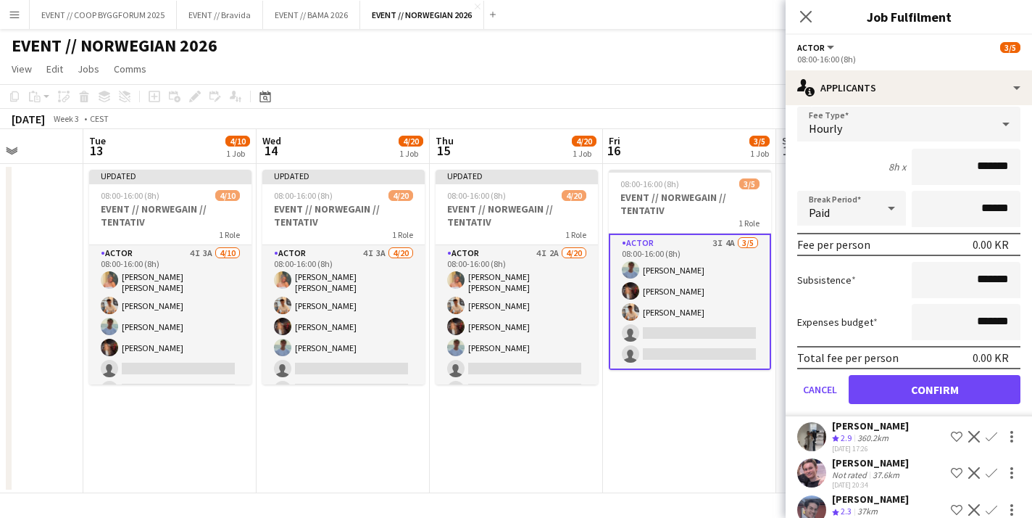
scroll to position [155, 0]
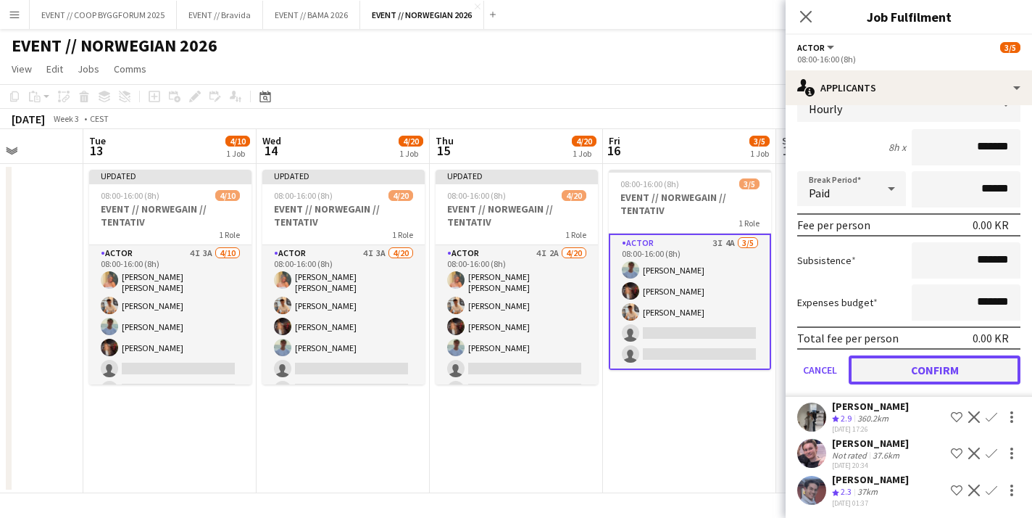
click at [873, 373] on button "Confirm" at bounding box center [935, 369] width 172 height 29
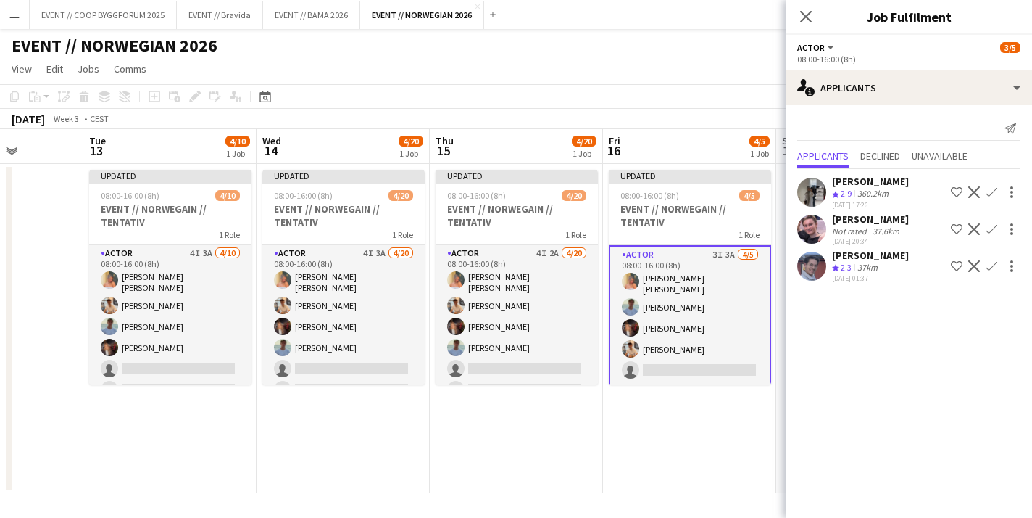
click at [673, 458] on app-date-cell "Updated 08:00-16:00 (8h) 4/5 EVENT // NORWEGAIN // TENTATIV 1 Role Actor 3I 3A …" at bounding box center [689, 328] width 173 height 329
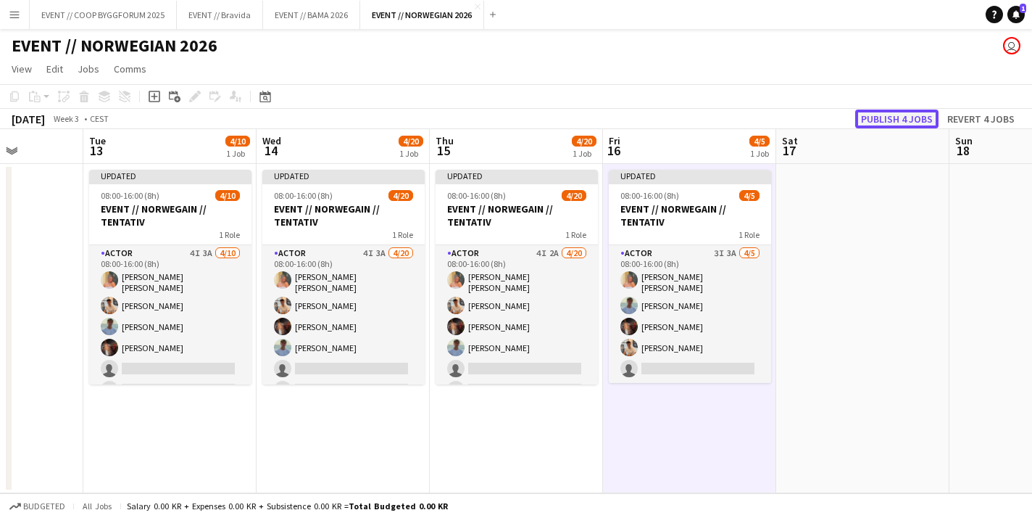
click at [890, 114] on button "Publish 4 jobs" at bounding box center [896, 118] width 83 height 19
